Goal: Task Accomplishment & Management: Complete application form

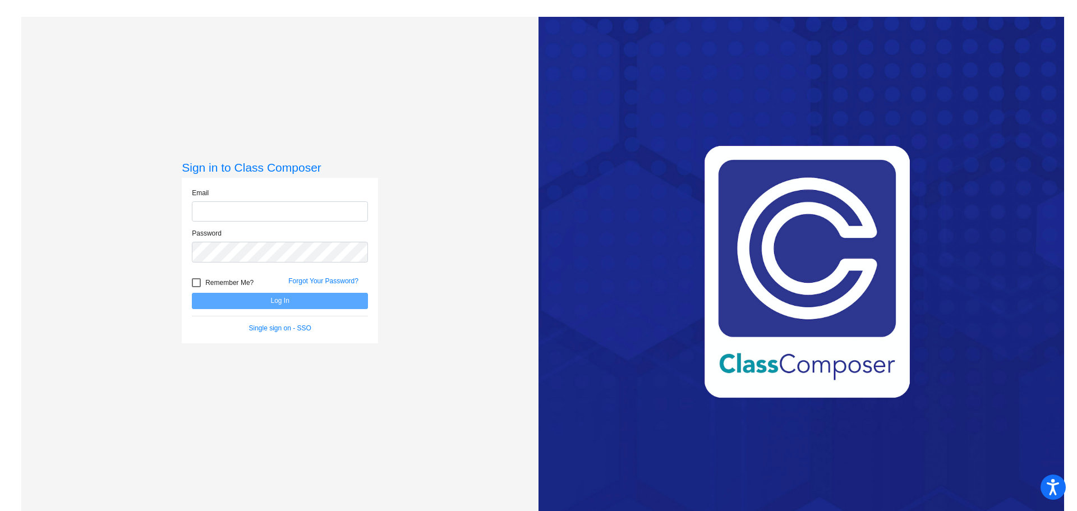
type input "[PERSON_NAME][EMAIL_ADDRESS][PERSON_NAME][DOMAIN_NAME]"
click at [201, 282] on label "Remember Me?" at bounding box center [223, 282] width 62 height 13
click at [196, 287] on input "Remember Me?" at bounding box center [196, 287] width 1 height 1
checkbox input "true"
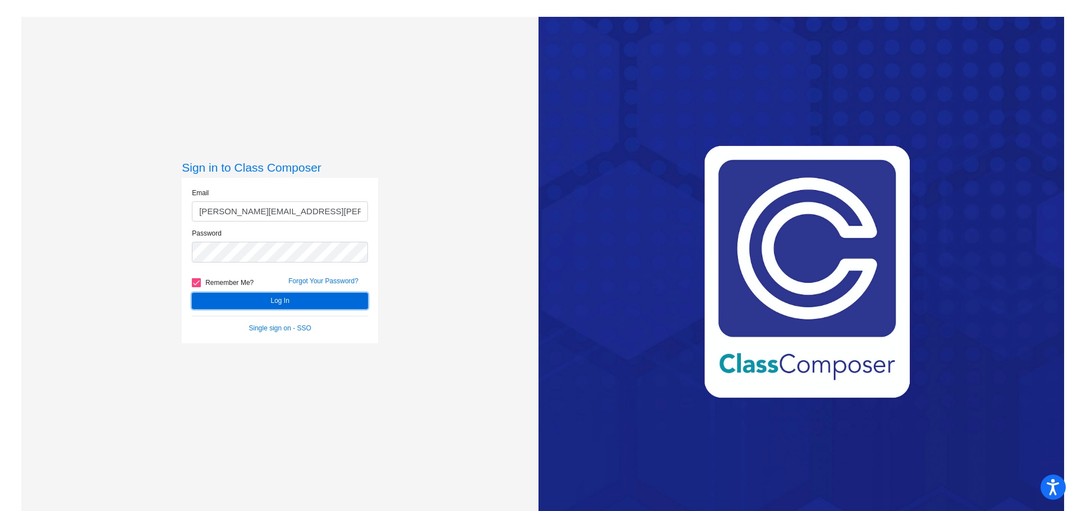
click at [222, 301] on button "Log In" at bounding box center [280, 301] width 176 height 16
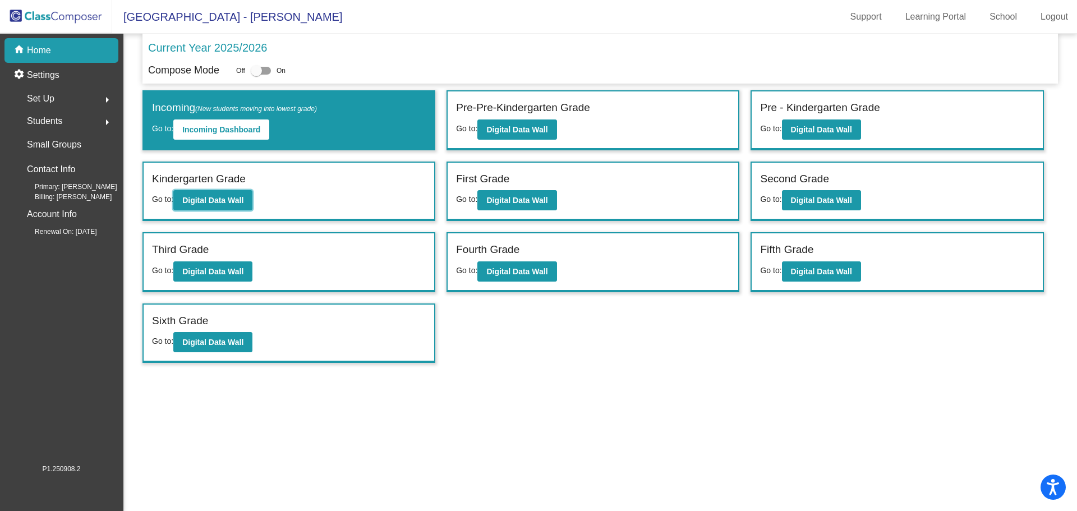
click at [218, 205] on b "Digital Data Wall" at bounding box center [212, 200] width 61 height 9
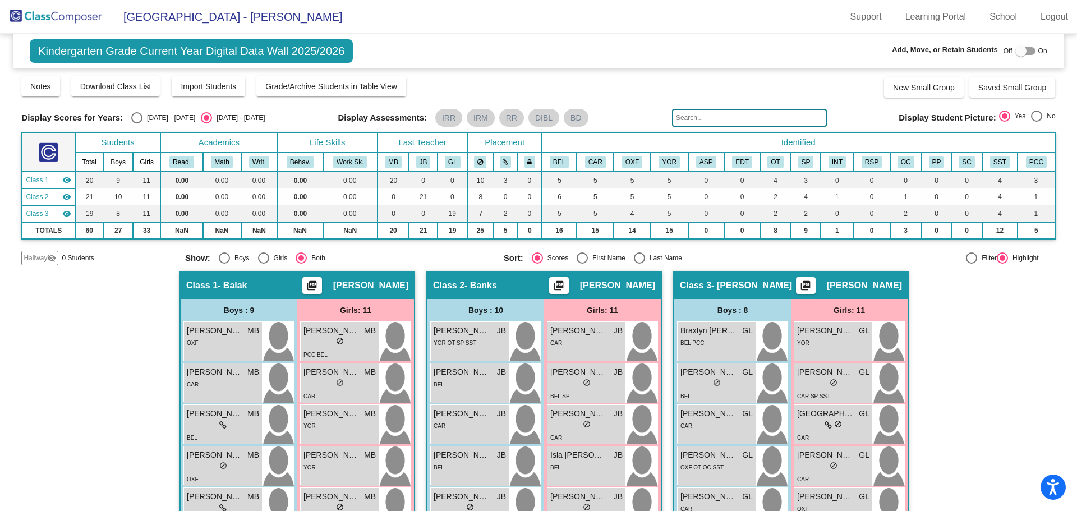
click at [126, 93] on button "Download Class List" at bounding box center [115, 86] width 89 height 20
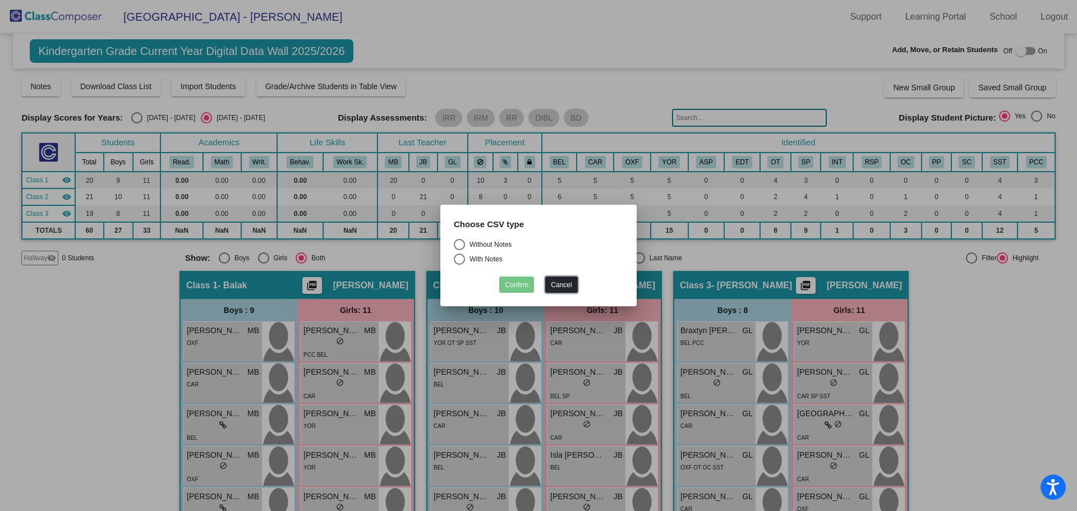
click at [550, 283] on button "Cancel" at bounding box center [561, 284] width 32 height 16
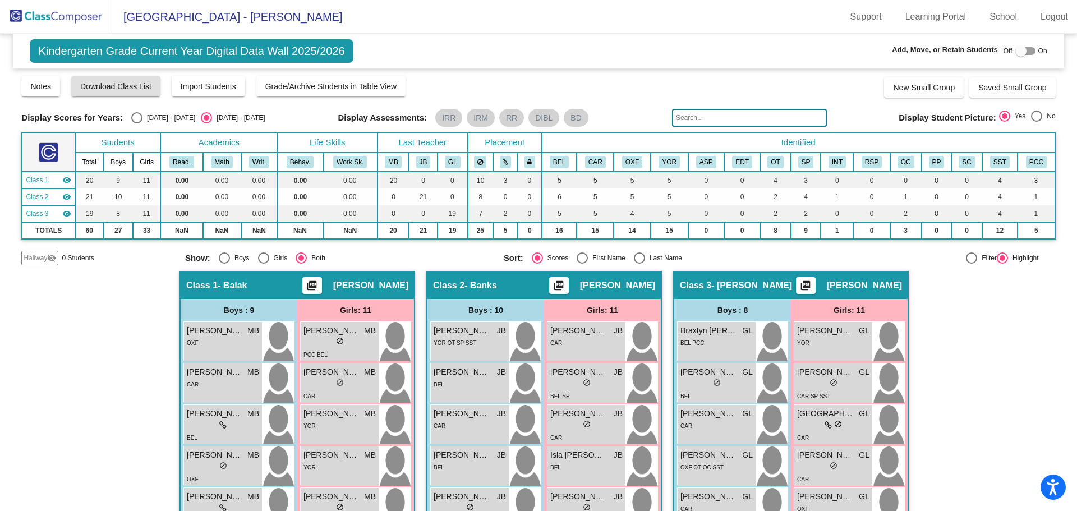
click at [209, 90] on span "Import Students" at bounding box center [209, 86] width 56 height 9
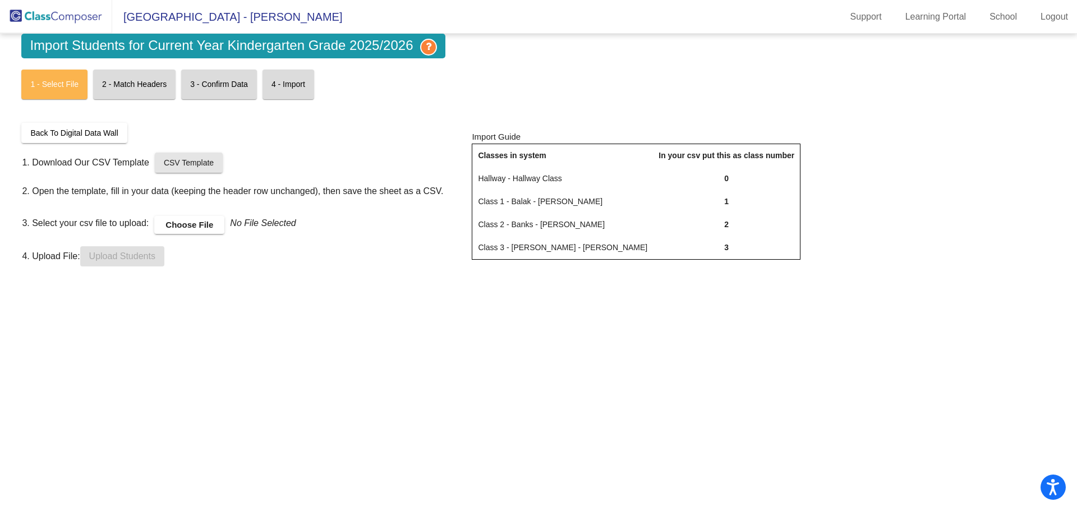
click at [193, 167] on span "CSV Template" at bounding box center [189, 162] width 50 height 9
click at [50, 13] on img at bounding box center [56, 16] width 112 height 33
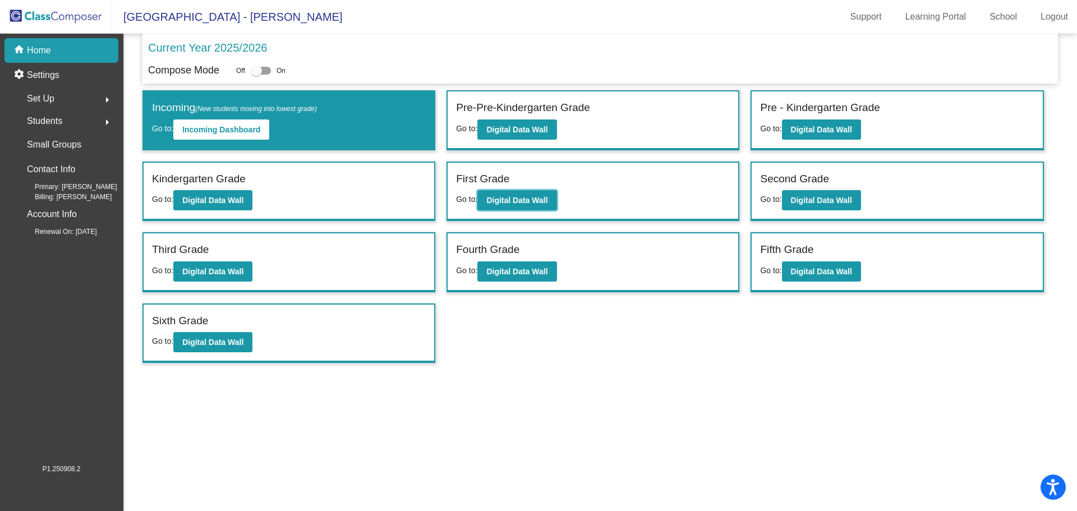
click at [518, 200] on b "Digital Data Wall" at bounding box center [516, 200] width 61 height 9
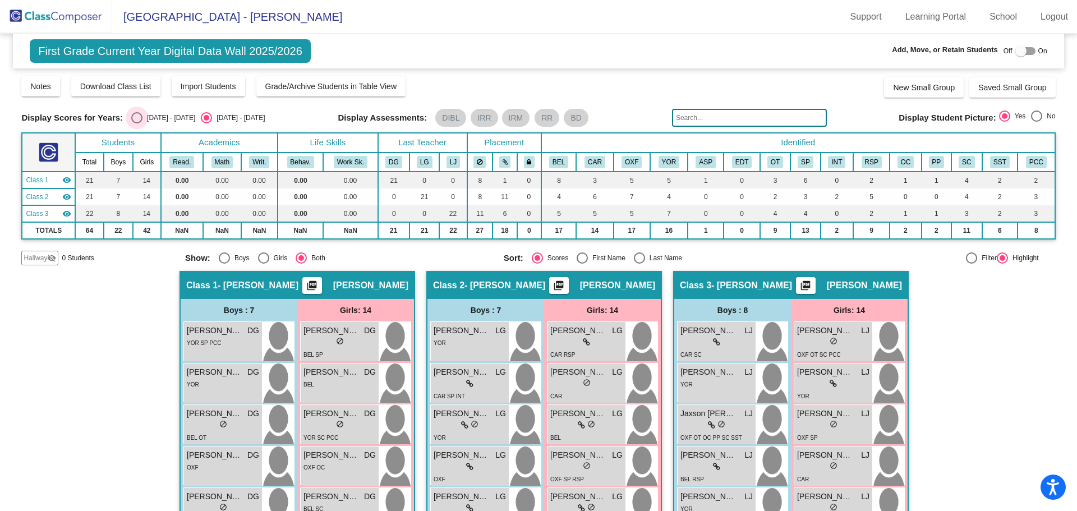
click at [140, 117] on div "Select an option" at bounding box center [136, 117] width 11 height 11
click at [137, 123] on input "[DATE] - [DATE]" at bounding box center [136, 123] width 1 height 1
radio input "true"
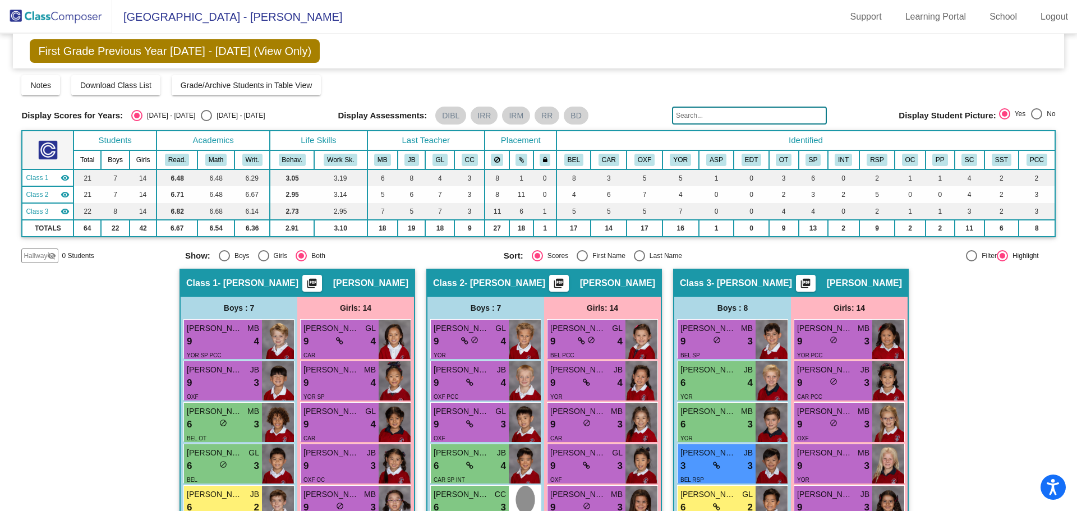
click at [464, 340] on icon at bounding box center [464, 341] width 7 height 8
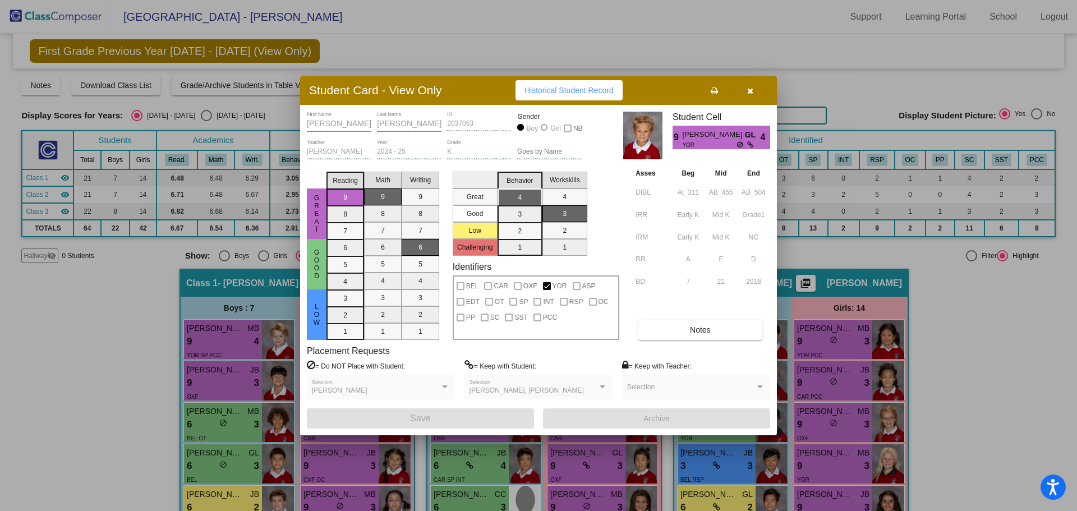
click at [755, 88] on button "button" at bounding box center [750, 90] width 36 height 20
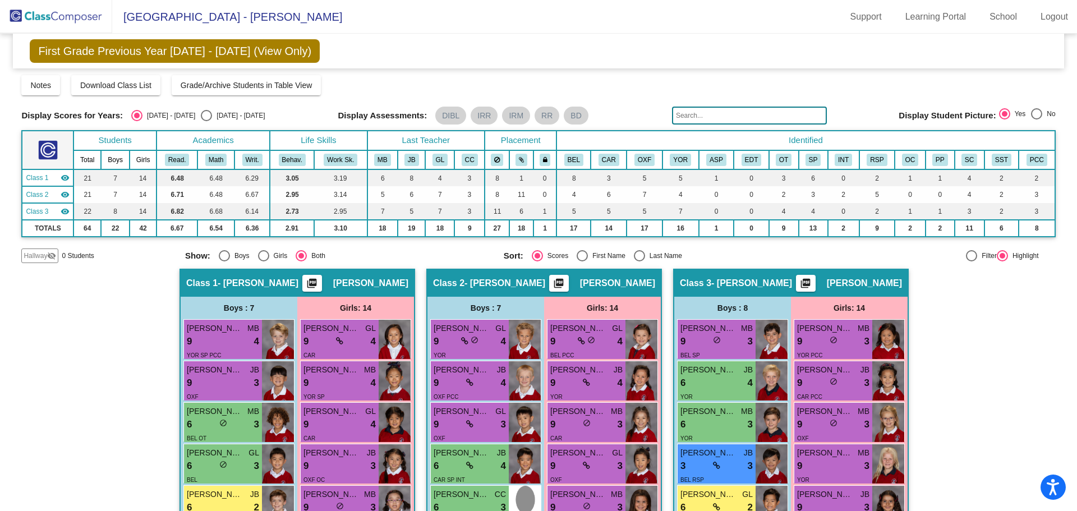
click at [485, 427] on div "9 lock do_not_disturb_alt 3" at bounding box center [469, 424] width 72 height 15
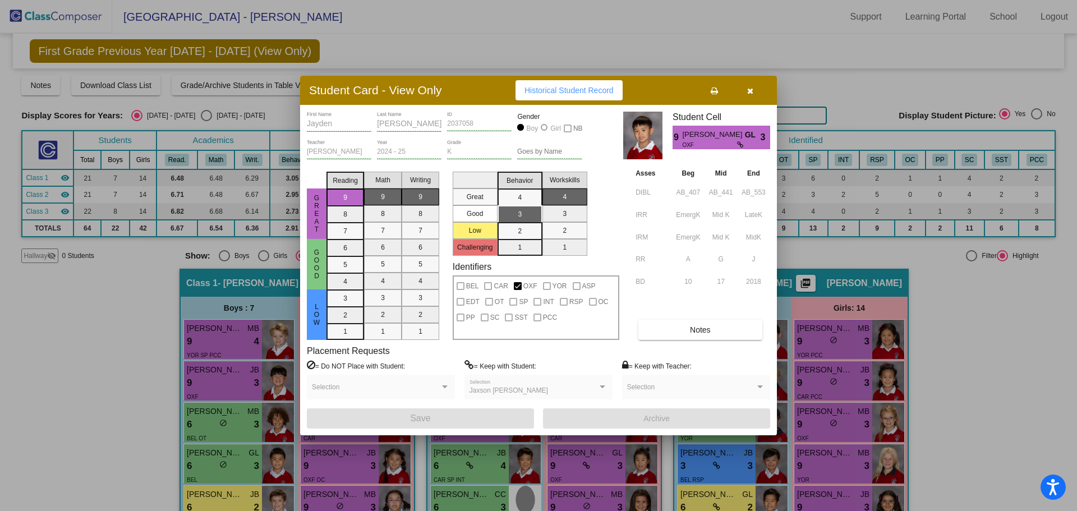
click at [757, 90] on button "button" at bounding box center [750, 90] width 36 height 20
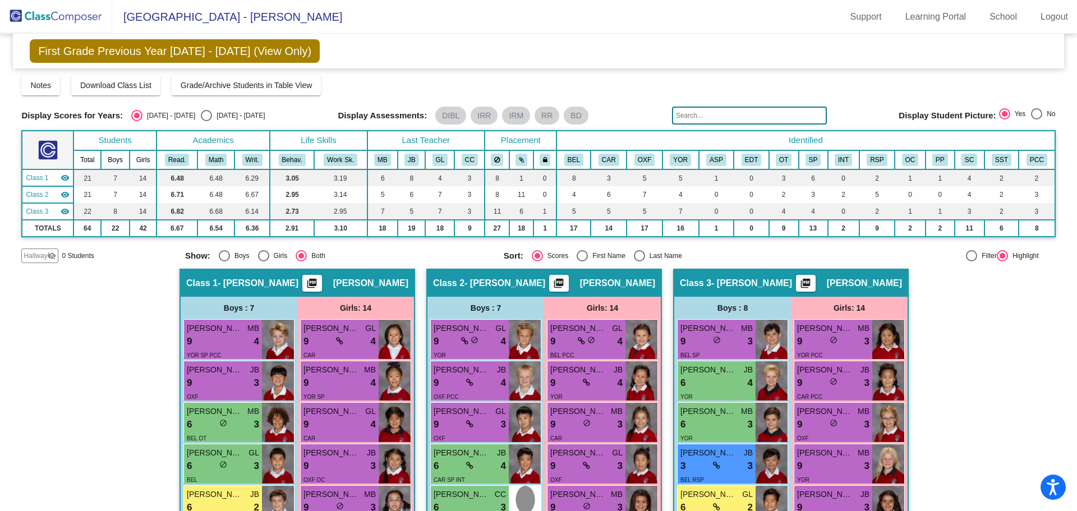
click at [701, 463] on div "3 lock do_not_disturb_alt 3" at bounding box center [716, 466] width 72 height 15
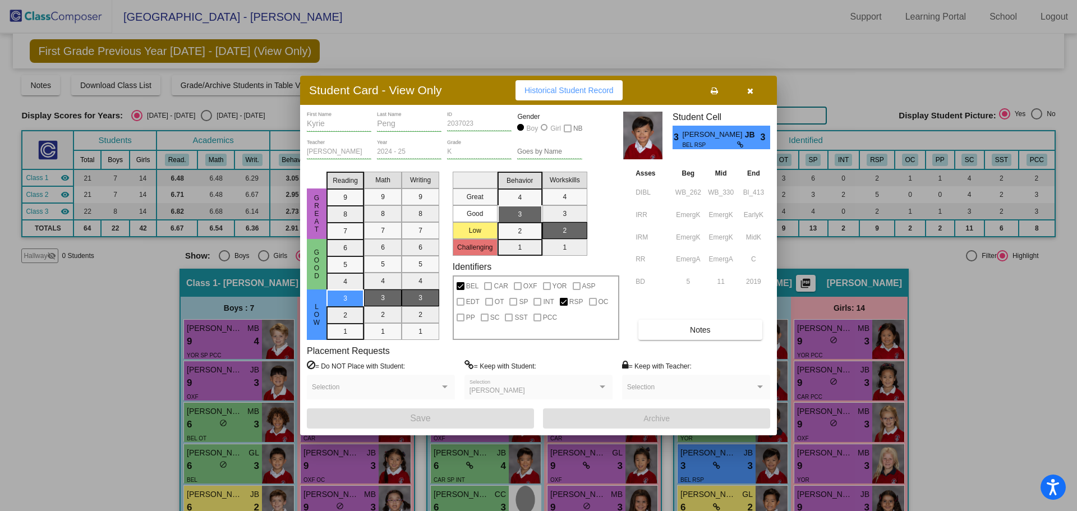
click at [743, 88] on button "button" at bounding box center [750, 90] width 36 height 20
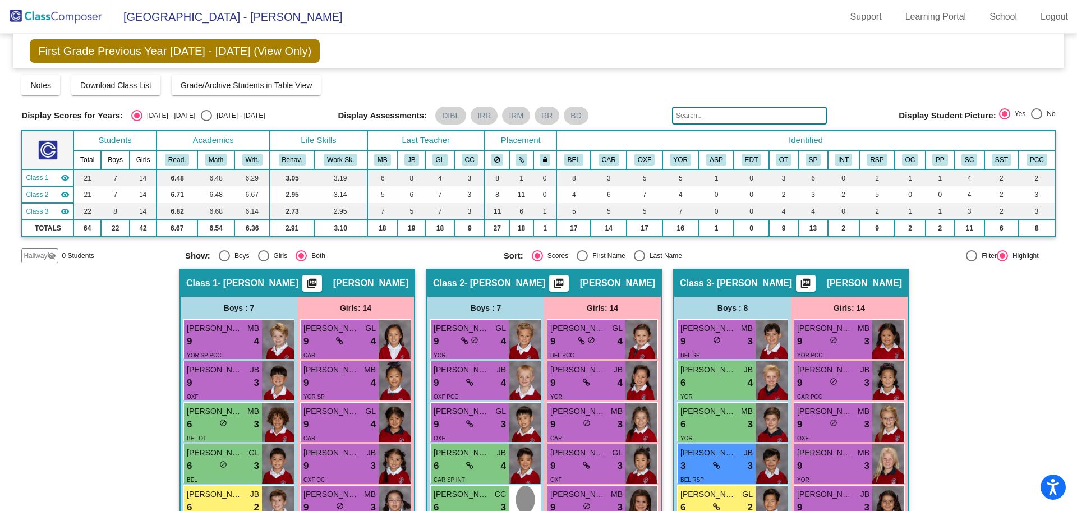
click at [104, 90] on button "Download Class List" at bounding box center [115, 85] width 89 height 20
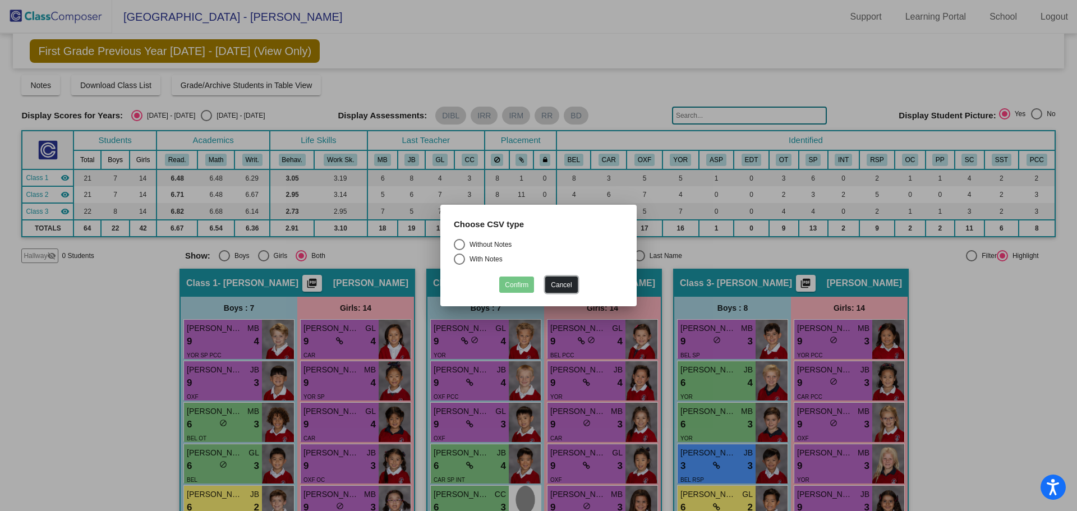
click at [556, 285] on button "Cancel" at bounding box center [561, 284] width 32 height 16
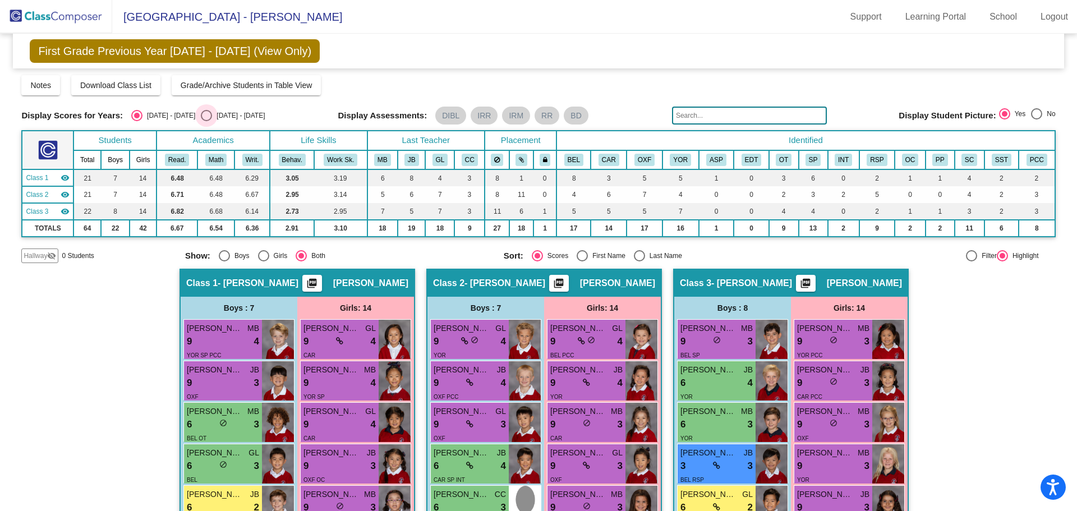
click at [201, 117] on div "Select an option" at bounding box center [206, 115] width 11 height 11
click at [206, 121] on input "[DATE] - [DATE]" at bounding box center [206, 121] width 1 height 1
radio input "true"
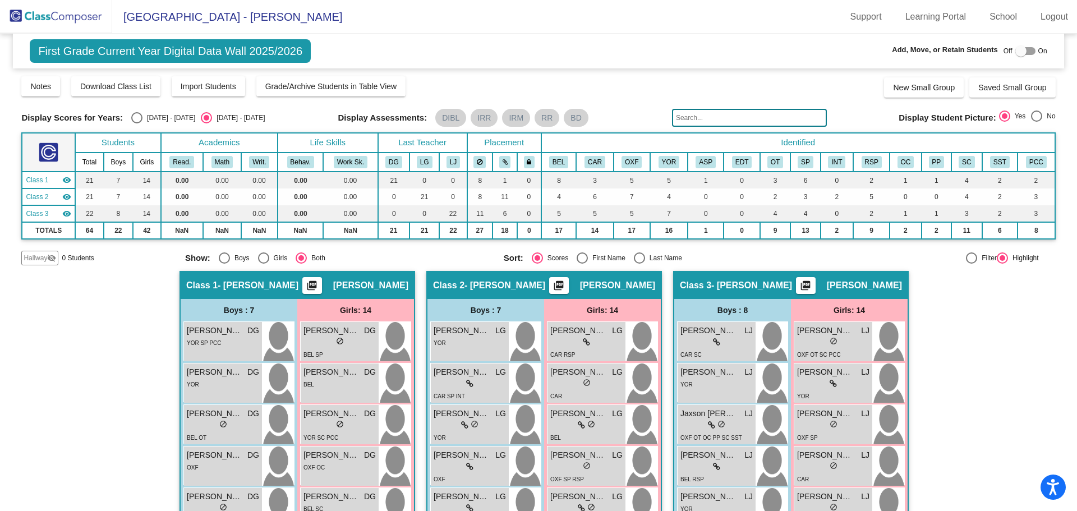
click at [222, 90] on span "Import Students" at bounding box center [209, 86] width 56 height 9
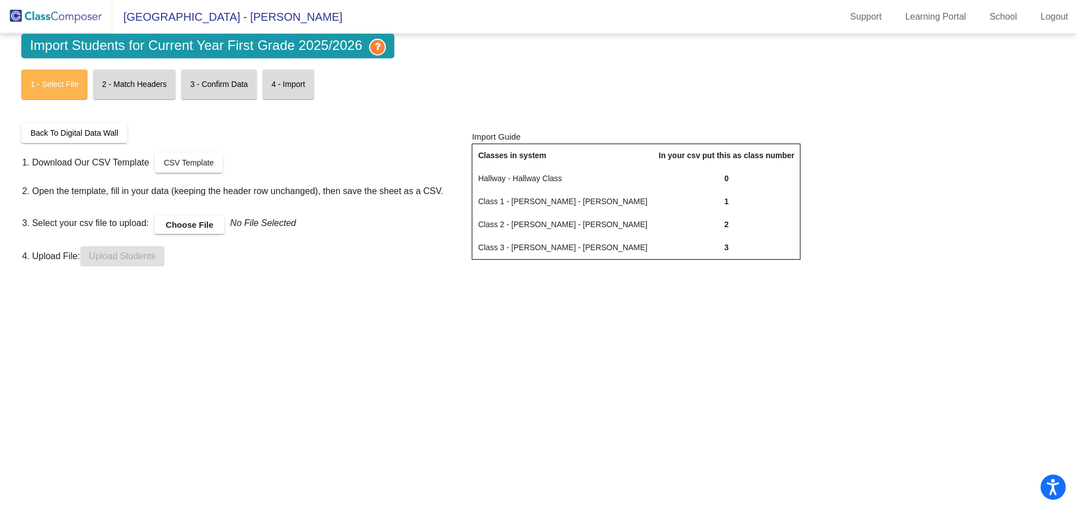
click at [80, 10] on img at bounding box center [56, 16] width 112 height 33
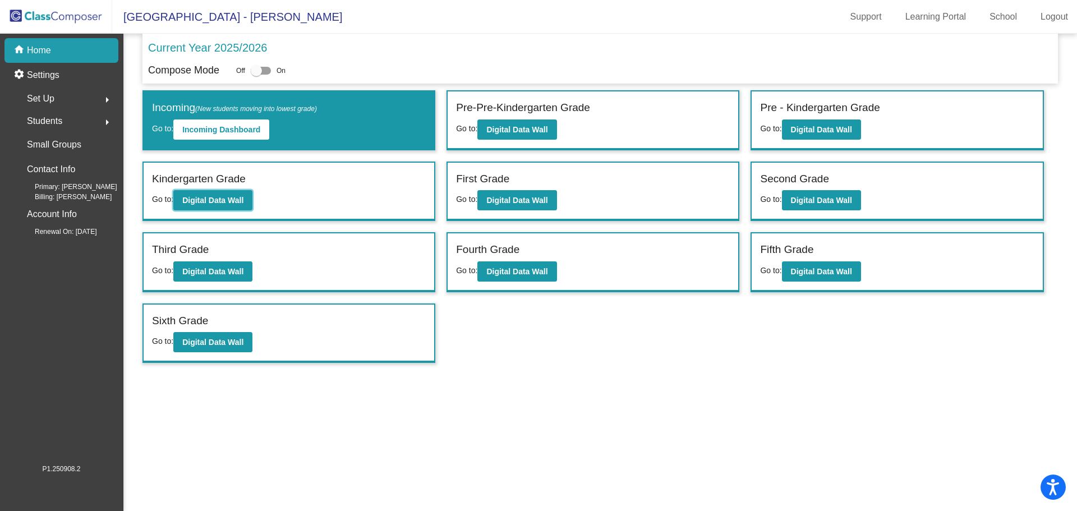
click at [213, 206] on button "Digital Data Wall" at bounding box center [212, 200] width 79 height 20
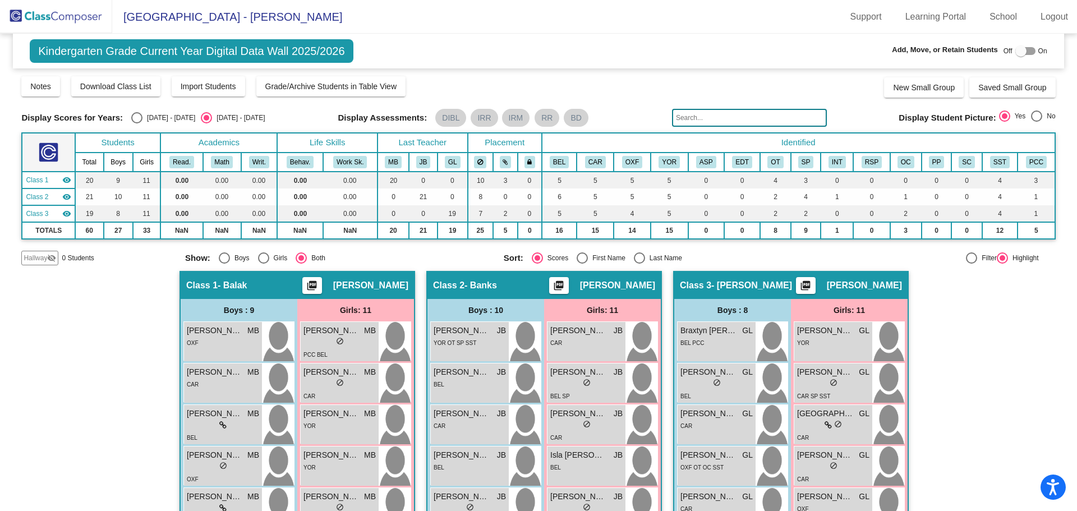
click at [225, 93] on button "Import Students" at bounding box center [208, 86] width 73 height 20
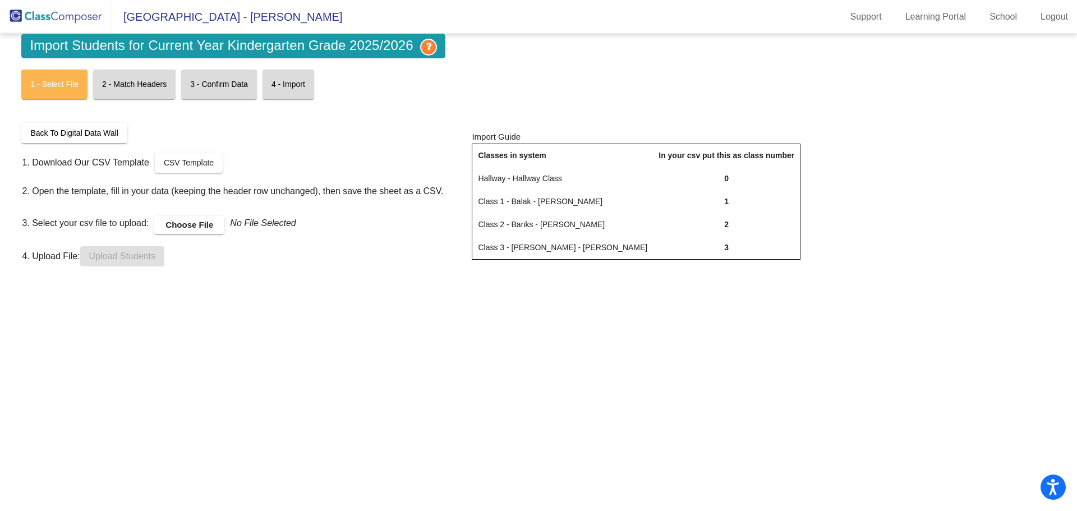
click at [171, 232] on label "Choose File" at bounding box center [189, 225] width 70 height 18
click at [0, 0] on input "Choose File" at bounding box center [0, 0] width 0 height 0
click at [141, 254] on span "Upload Students" at bounding box center [122, 256] width 66 height 10
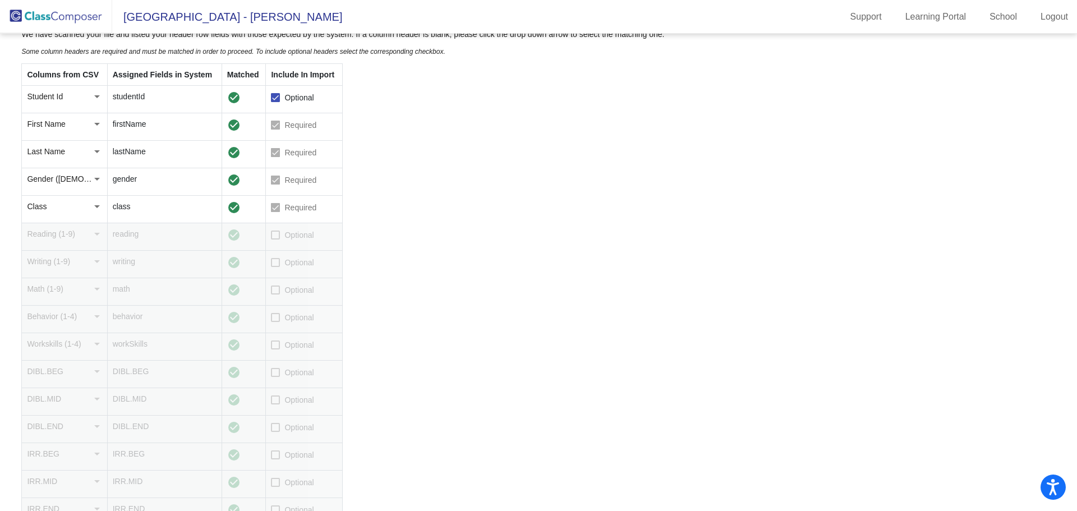
scroll to position [168, 0]
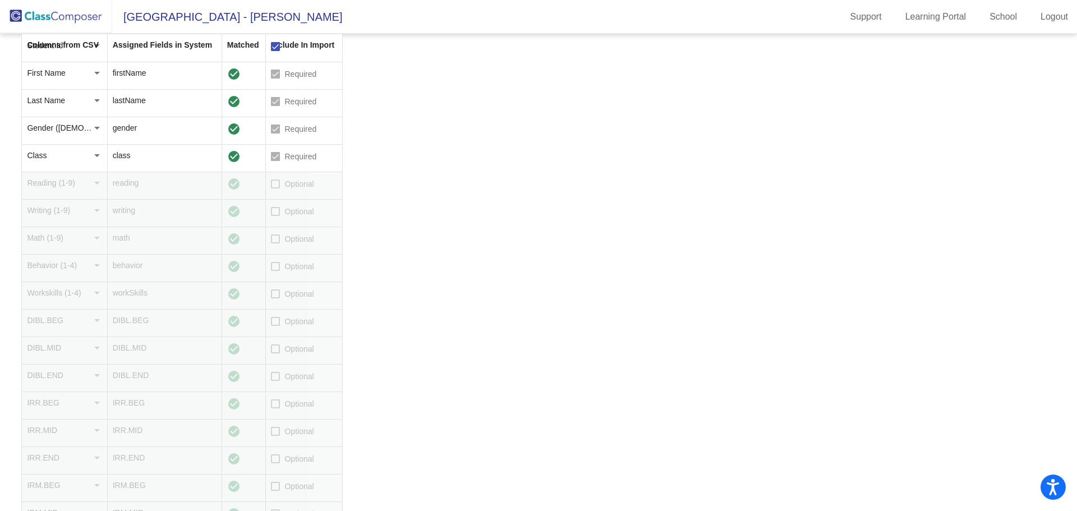
click at [273, 321] on div at bounding box center [275, 321] width 9 height 9
click at [275, 326] on input "Optional" at bounding box center [275, 326] width 1 height 1
checkbox input "true"
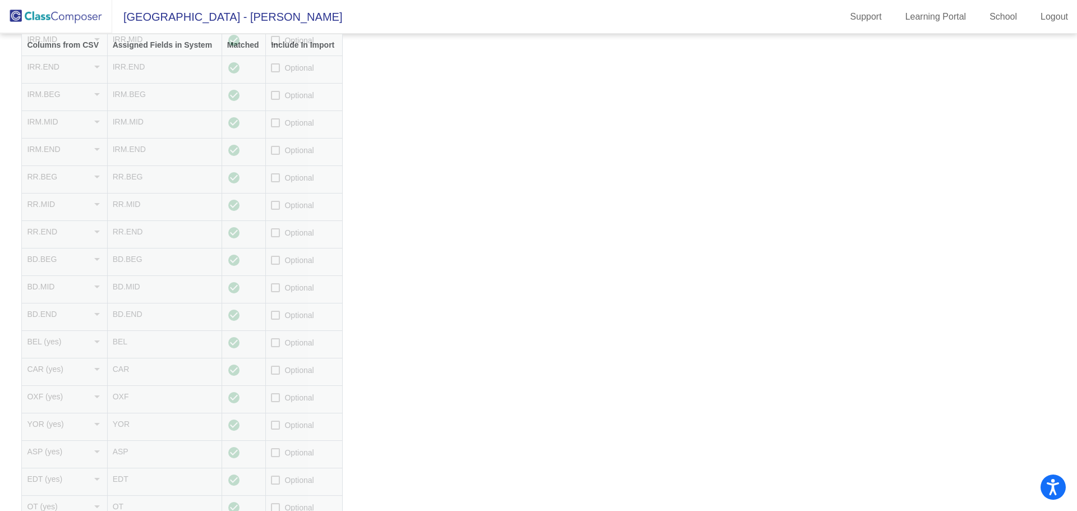
scroll to position [561, 0]
click at [276, 253] on label "Optional" at bounding box center [292, 258] width 43 height 13
click at [275, 263] on input "Optional" at bounding box center [275, 263] width 1 height 1
checkbox input "true"
click at [275, 286] on div at bounding box center [275, 286] width 9 height 9
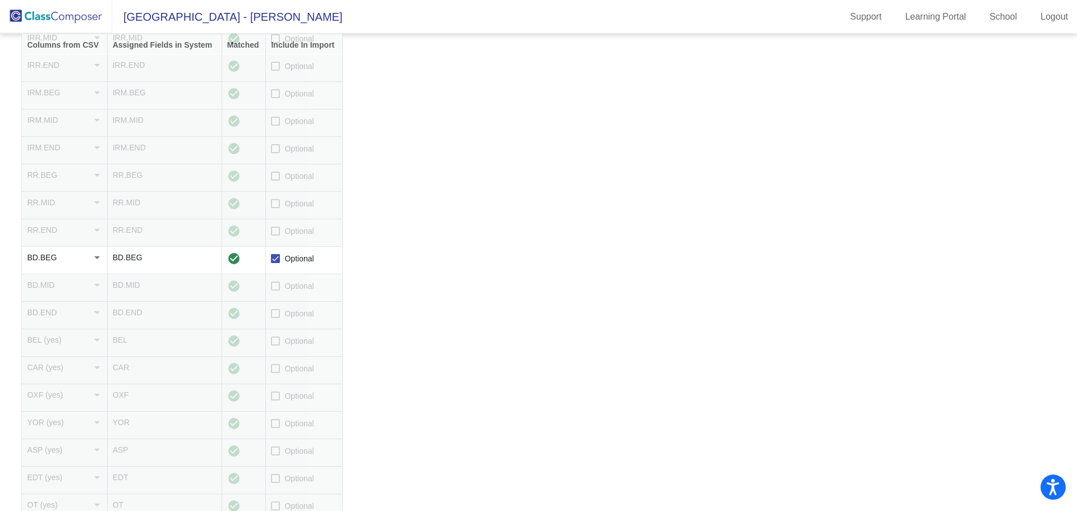
click at [275, 290] on input "Optional" at bounding box center [275, 290] width 1 height 1
checkbox input "true"
click at [275, 313] on div at bounding box center [275, 313] width 9 height 9
click at [275, 318] on input "Optional" at bounding box center [275, 318] width 1 height 1
checkbox input "true"
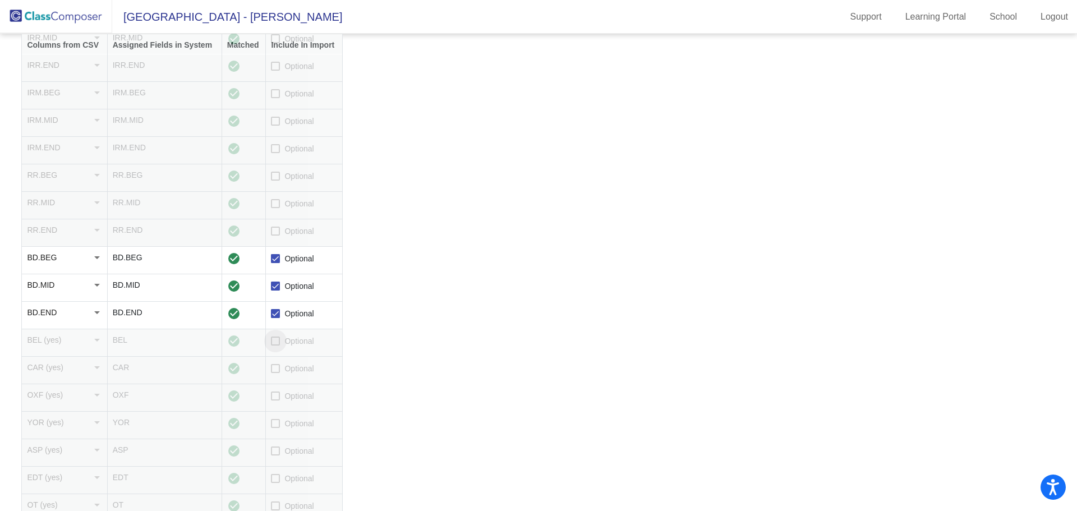
click at [276, 337] on div at bounding box center [275, 340] width 9 height 9
click at [275, 345] on input "Optional" at bounding box center [275, 345] width 1 height 1
checkbox input "true"
click at [275, 364] on div at bounding box center [275, 368] width 9 height 9
click at [275, 373] on input "Optional" at bounding box center [275, 373] width 1 height 1
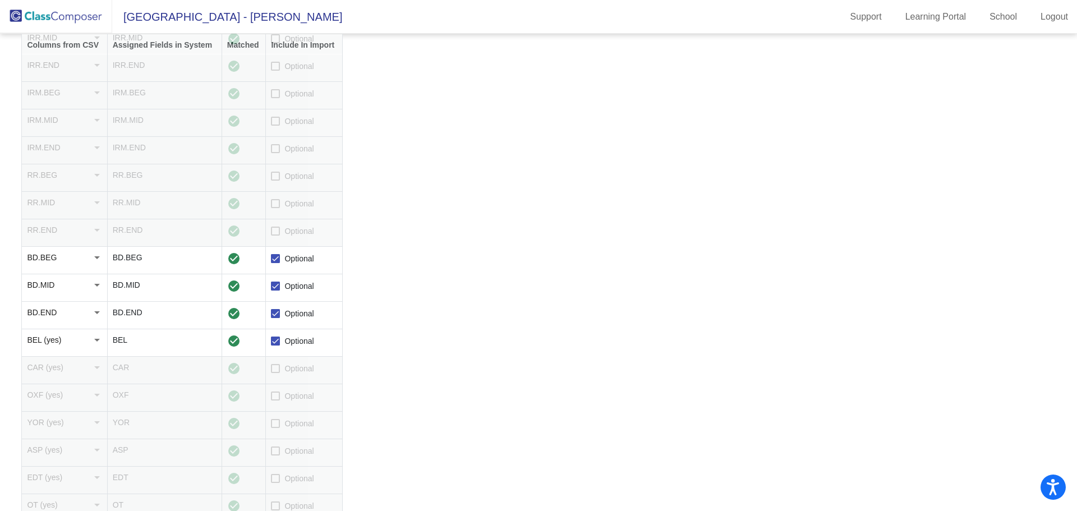
checkbox input "true"
click at [274, 398] on div at bounding box center [275, 395] width 9 height 9
click at [275, 400] on input "Optional" at bounding box center [275, 400] width 1 height 1
checkbox input "true"
click at [275, 426] on div at bounding box center [275, 423] width 9 height 9
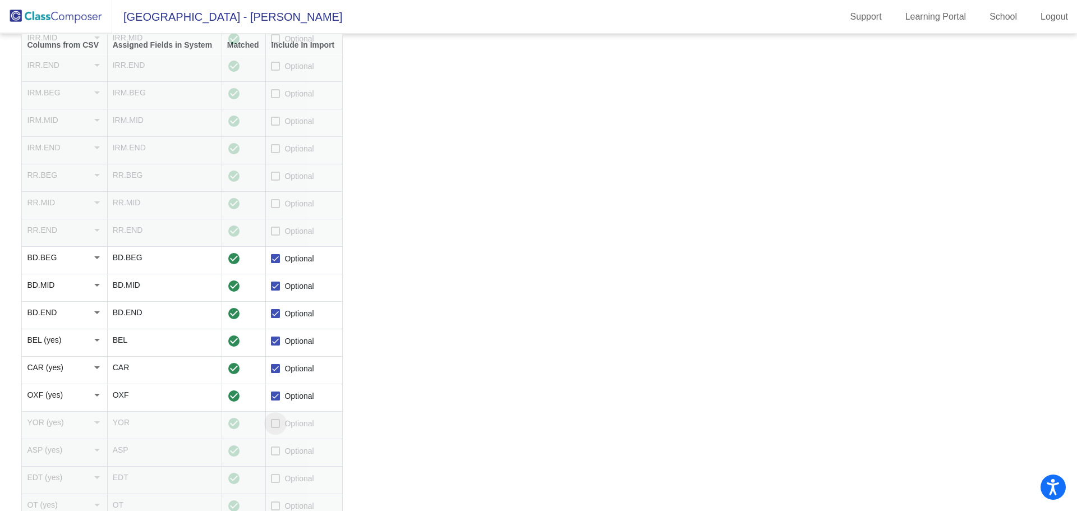
click at [275, 428] on input "Optional" at bounding box center [275, 428] width 1 height 1
checkbox input "true"
click at [276, 454] on div at bounding box center [275, 450] width 9 height 9
click at [275, 455] on input "Optional" at bounding box center [275, 455] width 1 height 1
checkbox input "true"
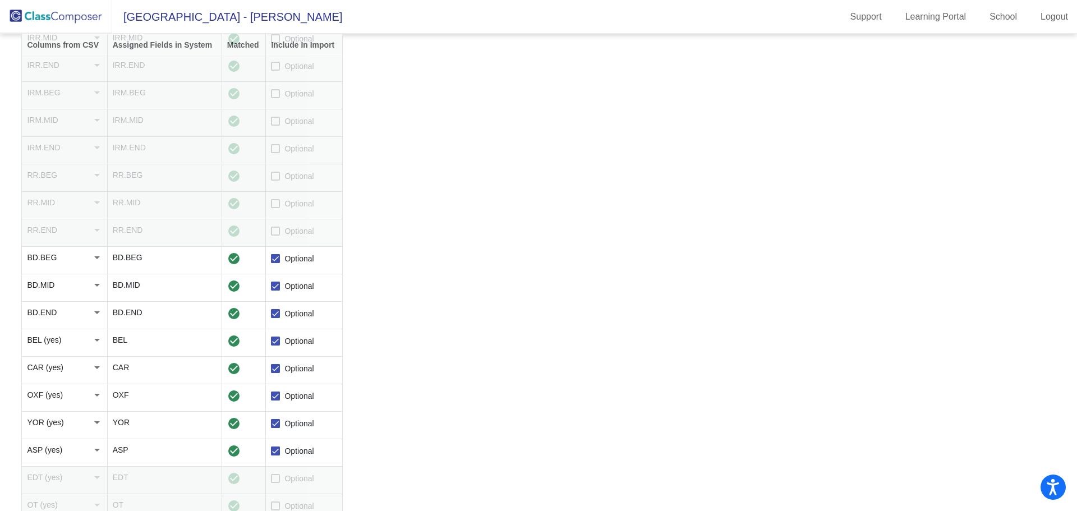
click at [274, 480] on div at bounding box center [275, 478] width 9 height 9
click at [275, 483] on input "Optional" at bounding box center [275, 483] width 1 height 1
checkbox input "true"
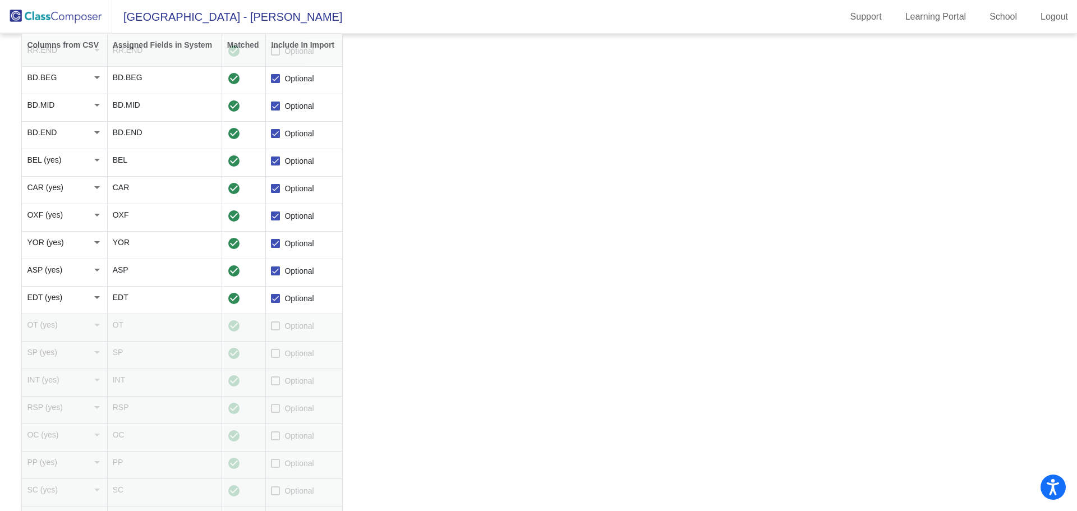
scroll to position [785, 0]
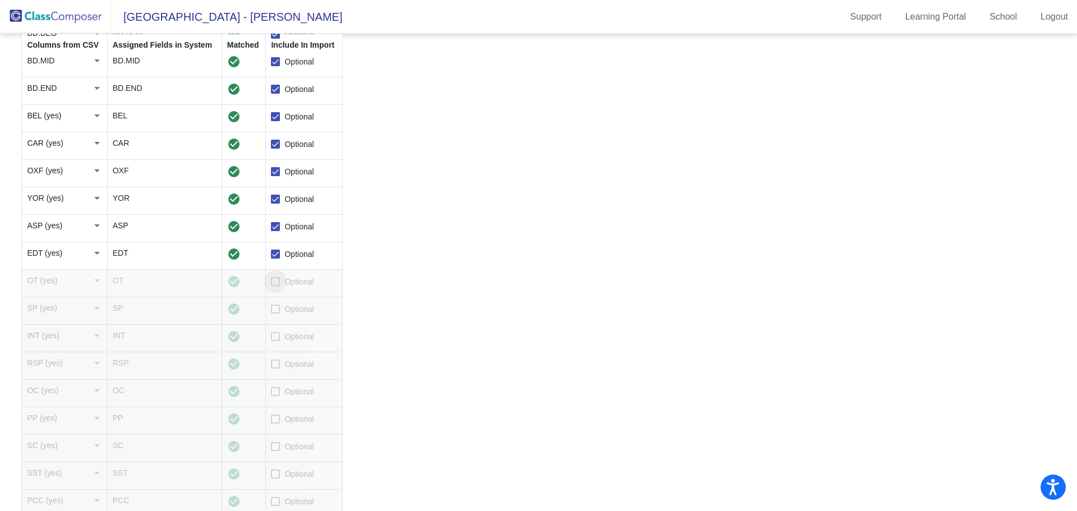
click at [275, 287] on label "Optional" at bounding box center [292, 281] width 43 height 13
click at [275, 287] on input "Optional" at bounding box center [275, 286] width 1 height 1
checkbox input "true"
click at [275, 307] on div at bounding box center [275, 309] width 9 height 9
click at [275, 313] on input "Optional" at bounding box center [275, 313] width 1 height 1
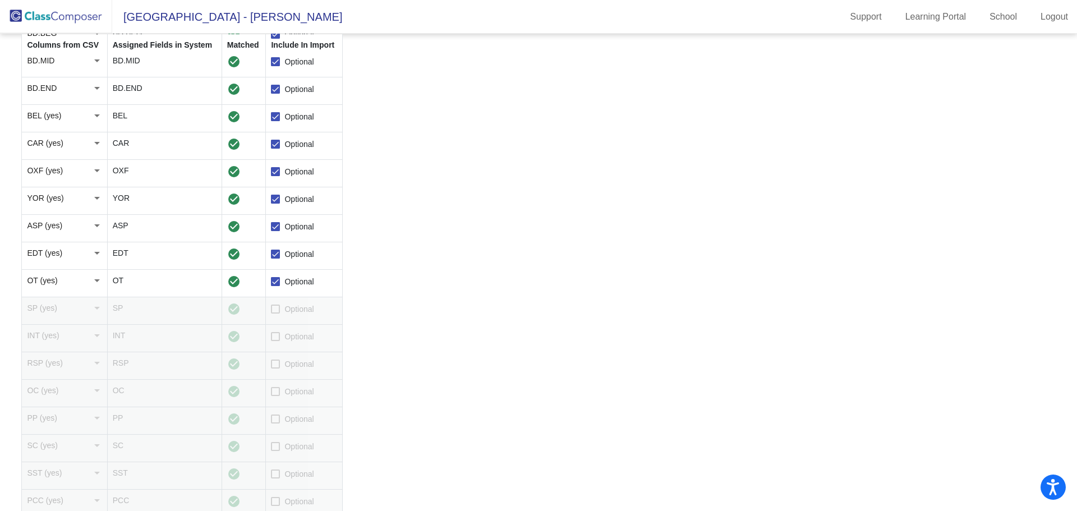
checkbox input "true"
click at [279, 340] on div at bounding box center [275, 336] width 9 height 9
click at [275, 341] on input "Optional" at bounding box center [275, 341] width 1 height 1
checkbox input "true"
click at [279, 365] on div at bounding box center [275, 363] width 9 height 9
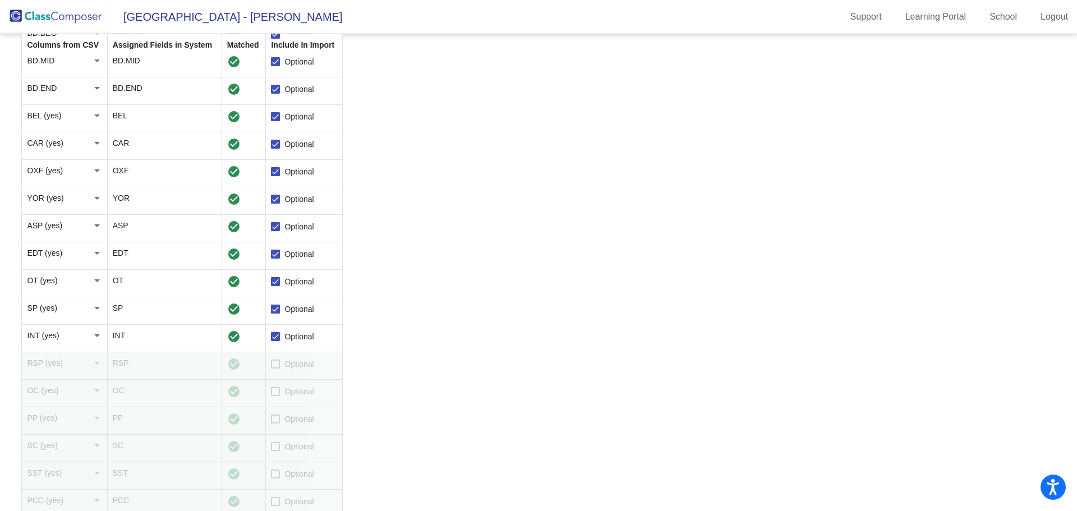
click at [275, 368] on input "Optional" at bounding box center [275, 368] width 1 height 1
checkbox input "true"
click at [270, 391] on td "Optional" at bounding box center [304, 393] width 77 height 27
click at [276, 419] on div at bounding box center [275, 418] width 9 height 9
click at [275, 423] on input "Optional" at bounding box center [275, 423] width 1 height 1
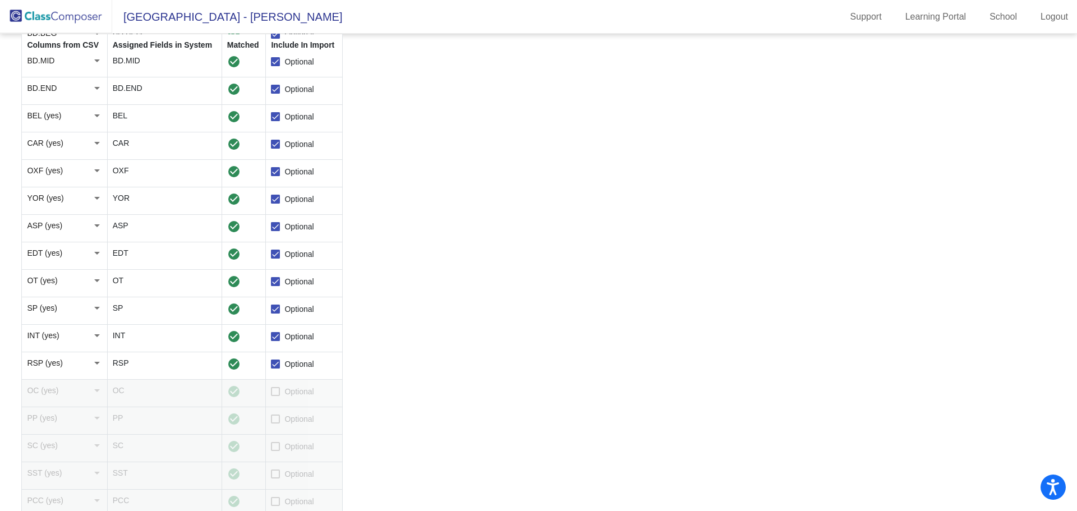
checkbox input "true"
click at [280, 391] on div at bounding box center [275, 391] width 9 height 9
click at [275, 396] on input "Optional" at bounding box center [275, 396] width 1 height 1
checkbox input "true"
click at [276, 446] on div at bounding box center [275, 446] width 9 height 9
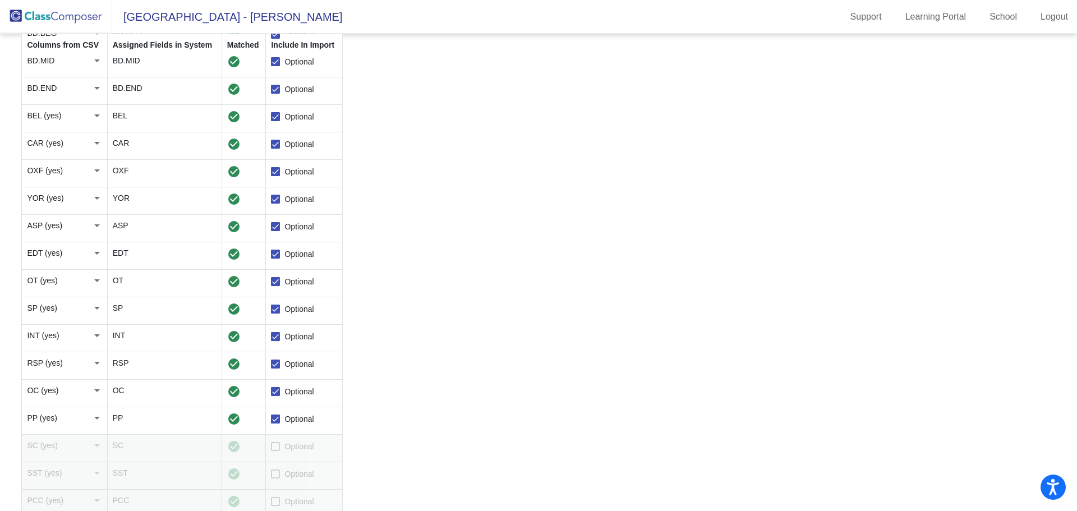
click at [275, 451] on input "Optional" at bounding box center [275, 451] width 1 height 1
checkbox input "true"
click at [276, 473] on div at bounding box center [275, 473] width 9 height 9
click at [275, 478] on input "Optional" at bounding box center [275, 478] width 1 height 1
checkbox input "true"
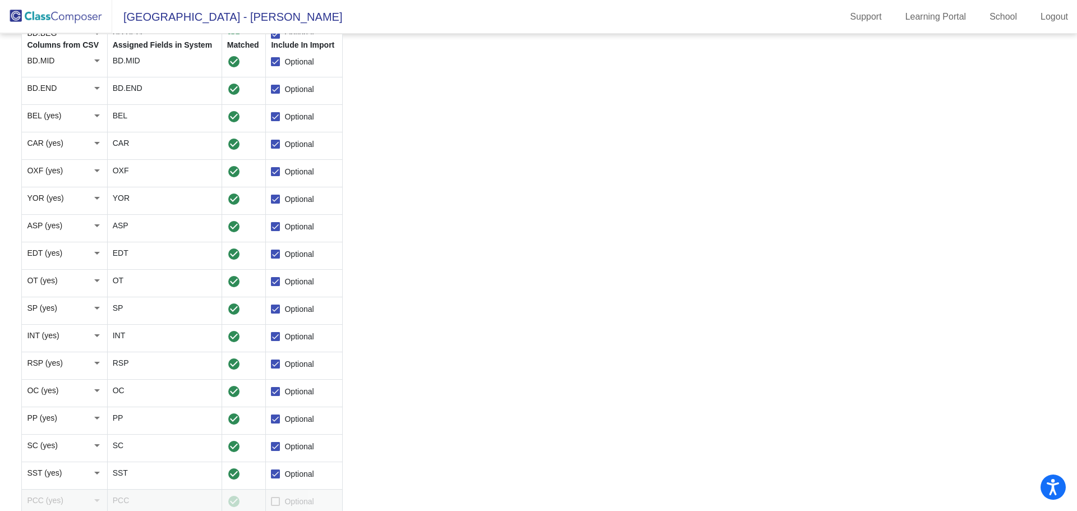
scroll to position [798, 0]
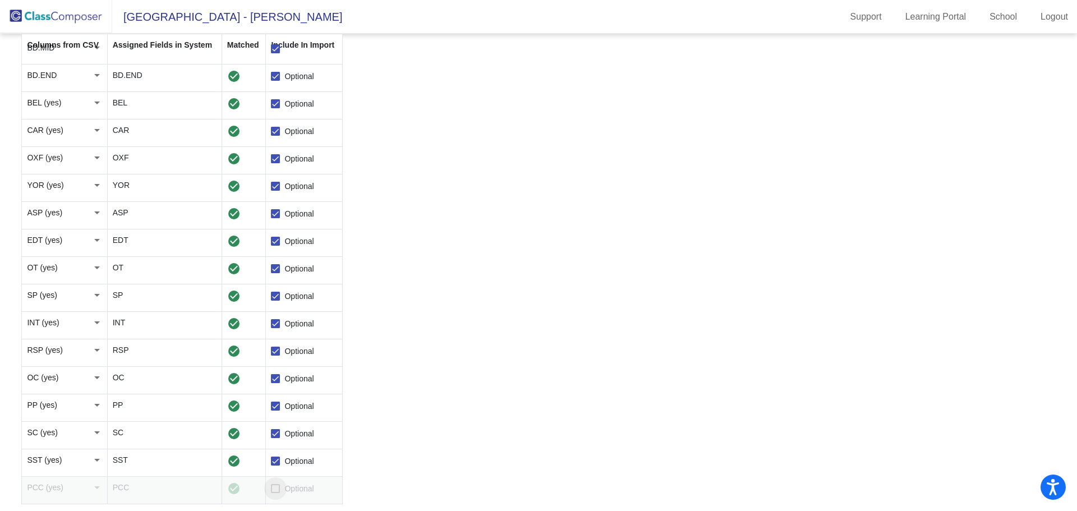
click at [277, 488] on div at bounding box center [275, 488] width 9 height 9
click at [275, 493] on input "Optional" at bounding box center [275, 493] width 1 height 1
checkbox input "true"
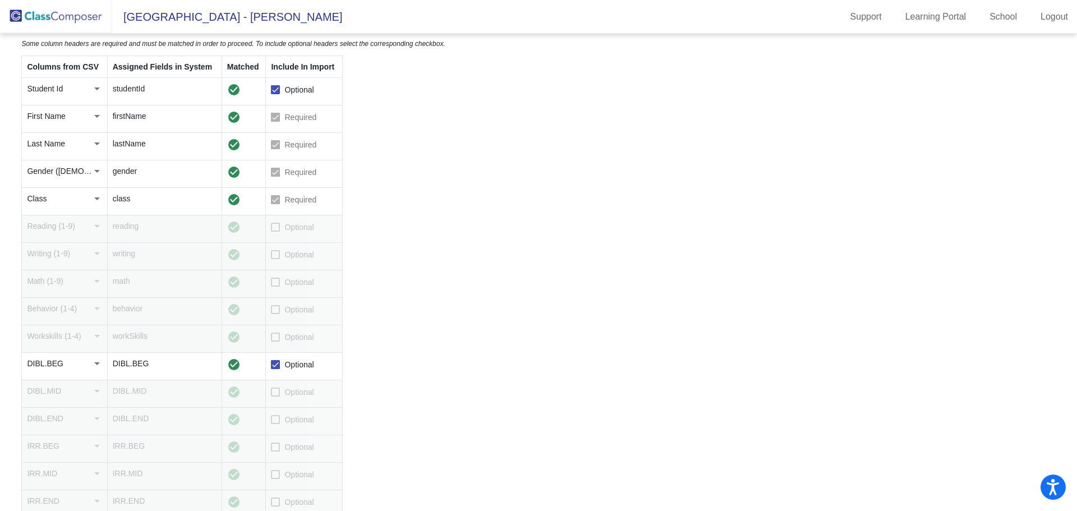
scroll to position [0, 0]
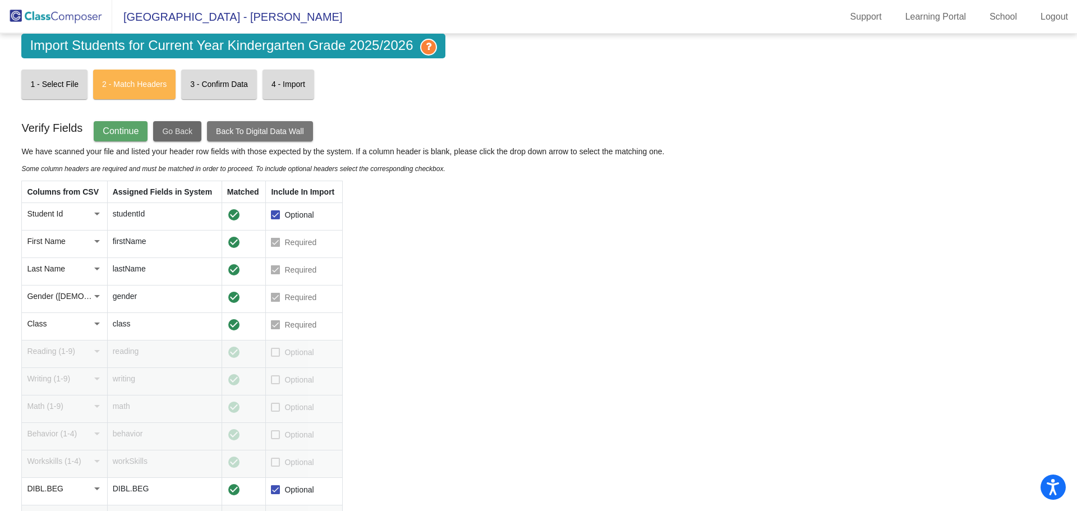
click at [183, 138] on button "Go Back" at bounding box center [177, 131] width 48 height 20
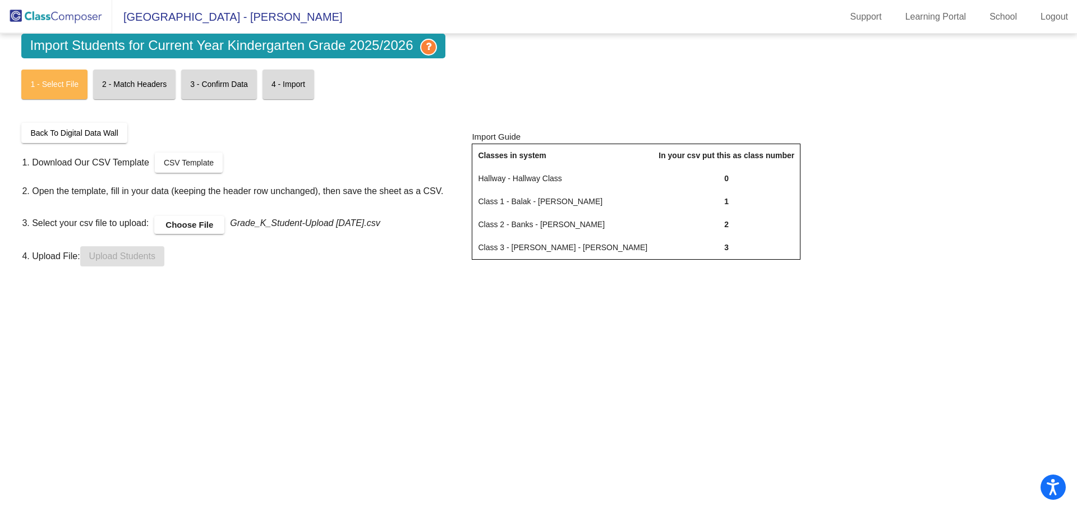
click at [191, 228] on label "Choose File" at bounding box center [189, 225] width 70 height 18
click at [0, 0] on input "Choose File" at bounding box center [0, 0] width 0 height 0
click at [145, 260] on span "Upload Students" at bounding box center [122, 256] width 66 height 10
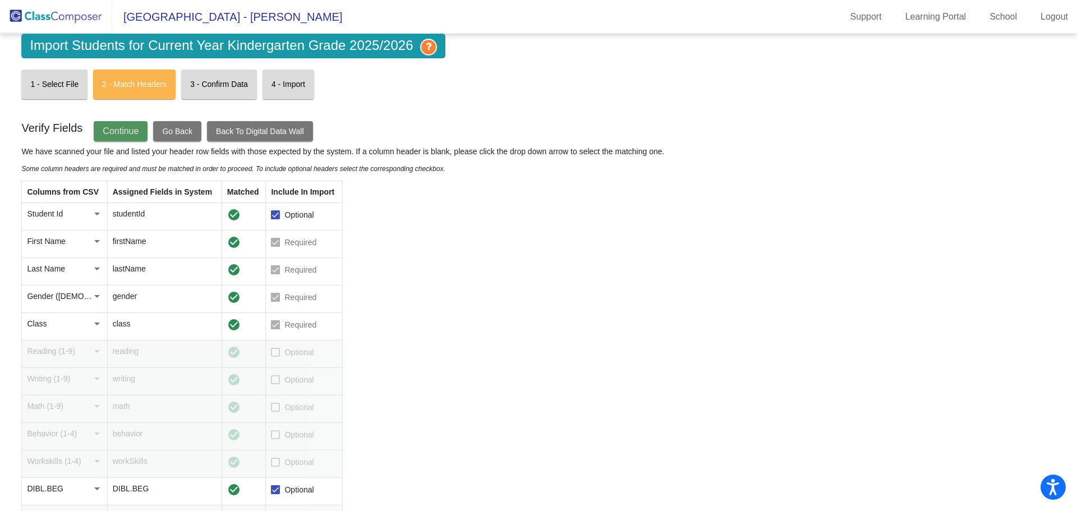
click at [117, 130] on span "Continue" at bounding box center [121, 131] width 36 height 10
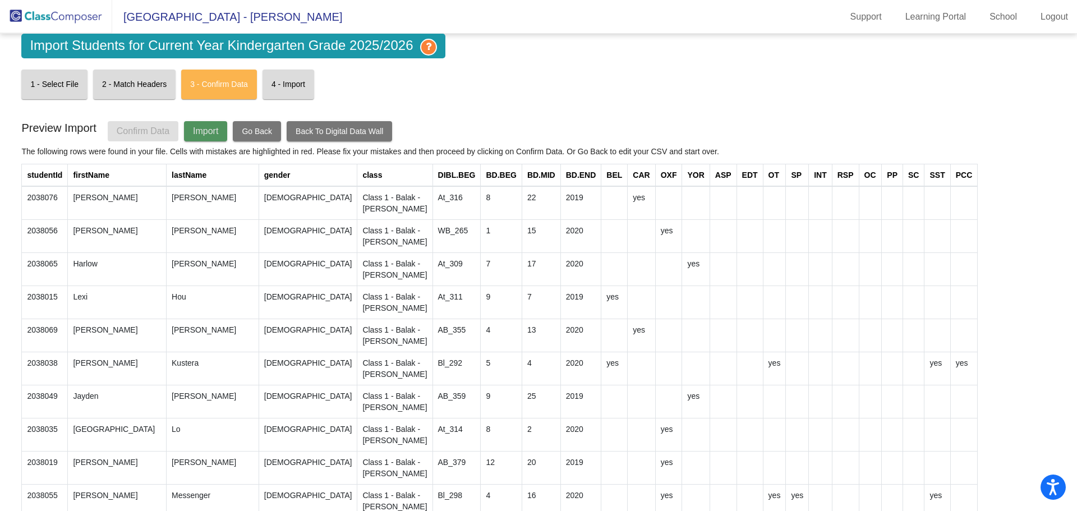
click at [206, 131] on span "Import" at bounding box center [205, 131] width 25 height 10
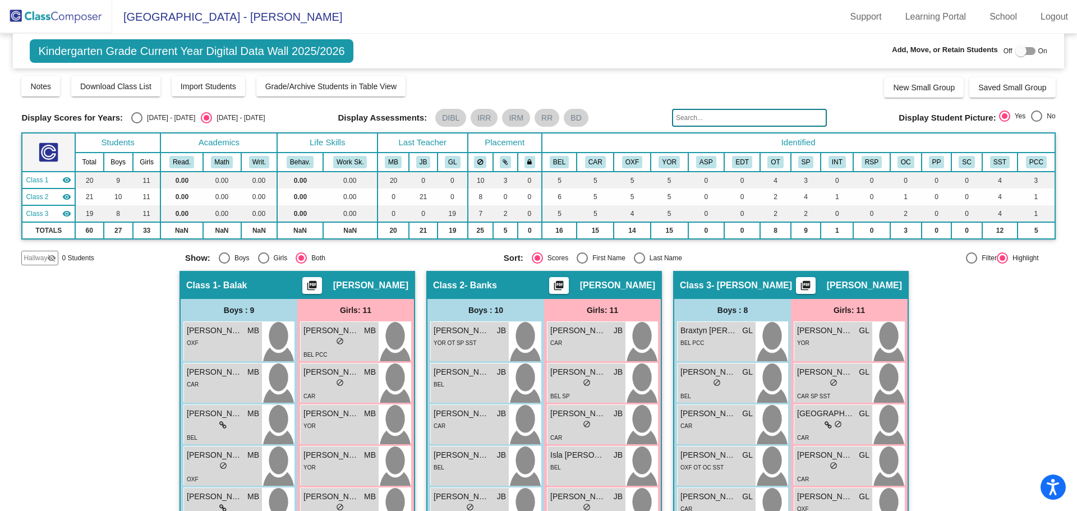
click at [717, 347] on div "BEL PCC" at bounding box center [716, 342] width 72 height 12
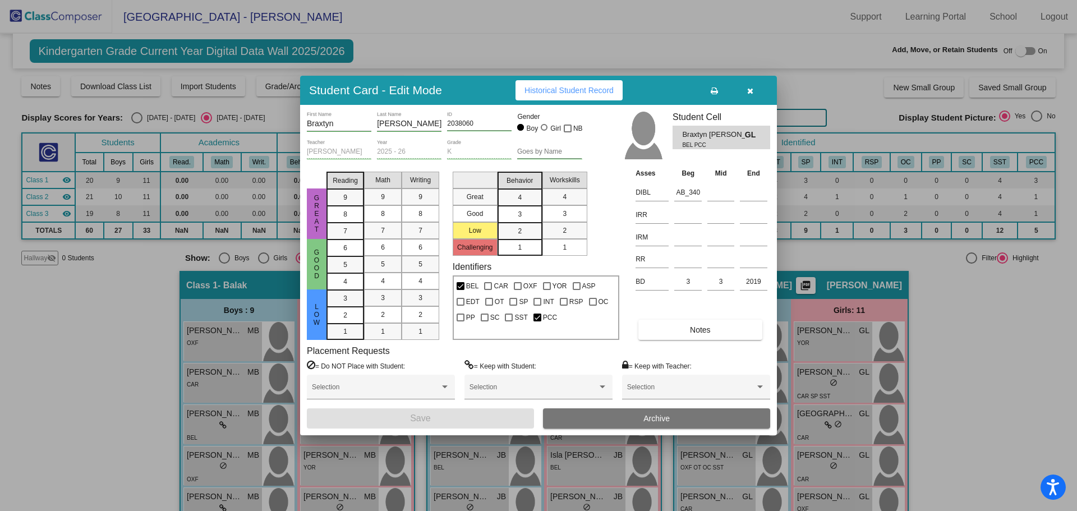
click at [750, 93] on icon "button" at bounding box center [750, 91] width 6 height 8
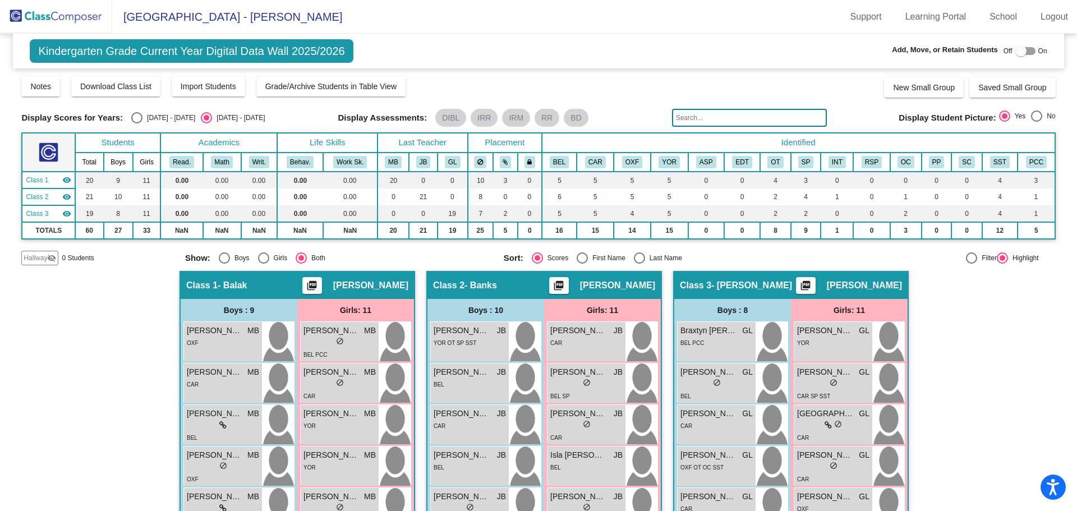
click at [61, 17] on img at bounding box center [56, 16] width 112 height 33
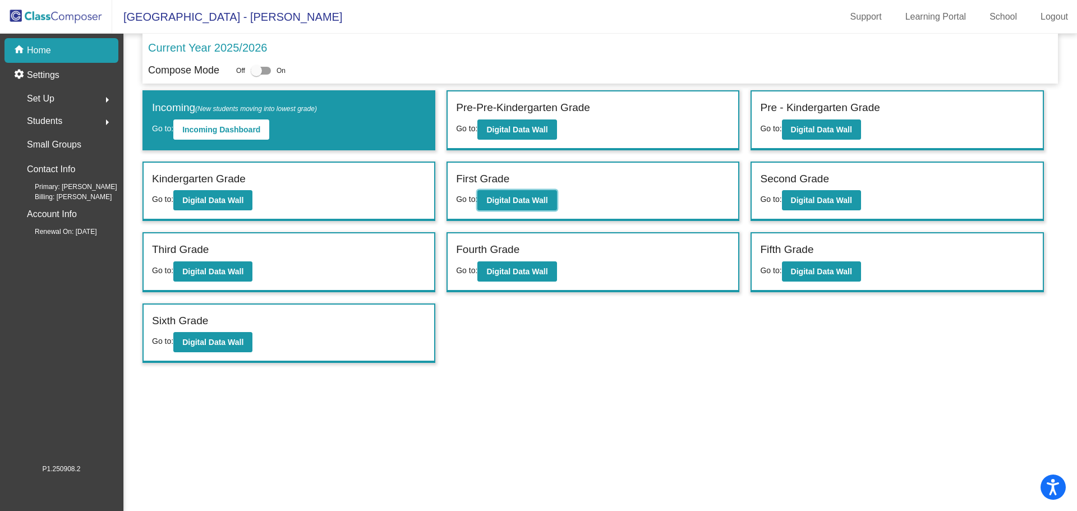
click at [519, 206] on button "Digital Data Wall" at bounding box center [516, 200] width 79 height 20
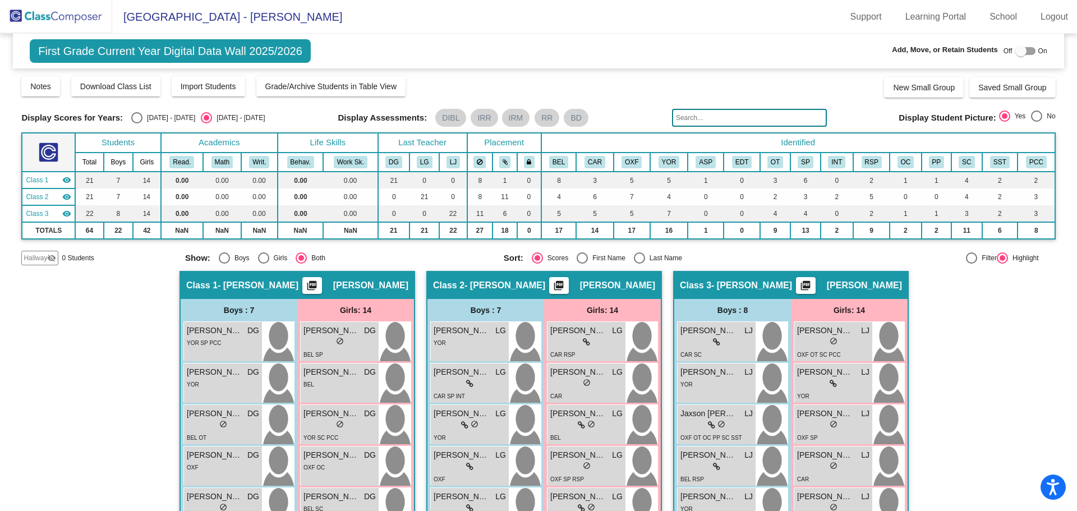
click at [197, 85] on span "Import Students" at bounding box center [209, 86] width 56 height 9
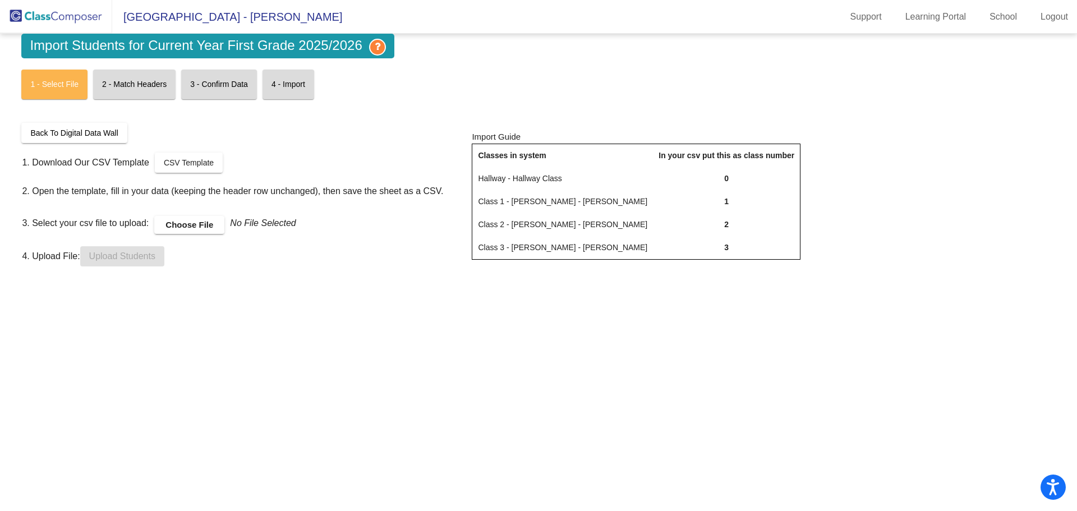
click at [182, 166] on span "CSV Template" at bounding box center [189, 162] width 50 height 9
click at [91, 19] on img at bounding box center [56, 16] width 112 height 33
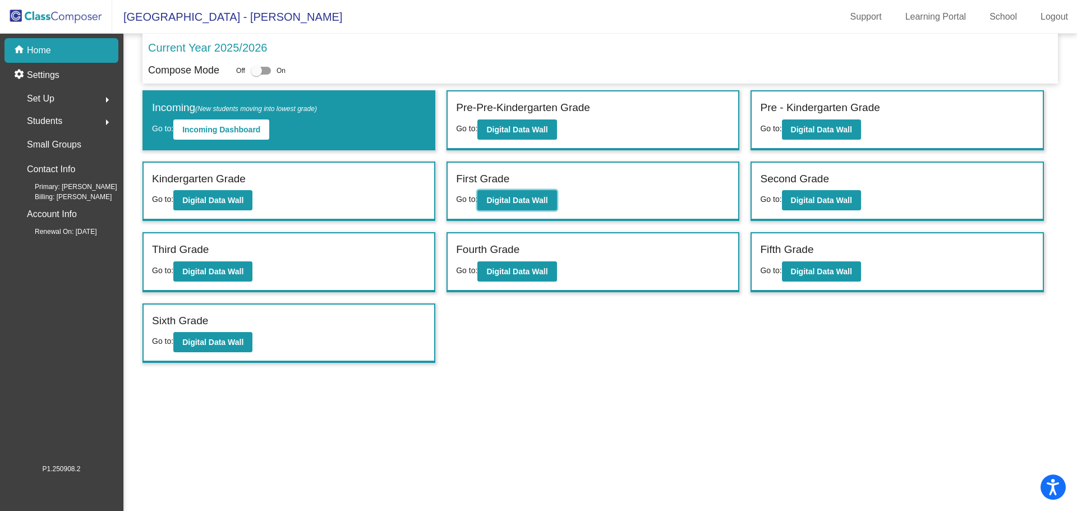
click at [509, 197] on b "Digital Data Wall" at bounding box center [516, 200] width 61 height 9
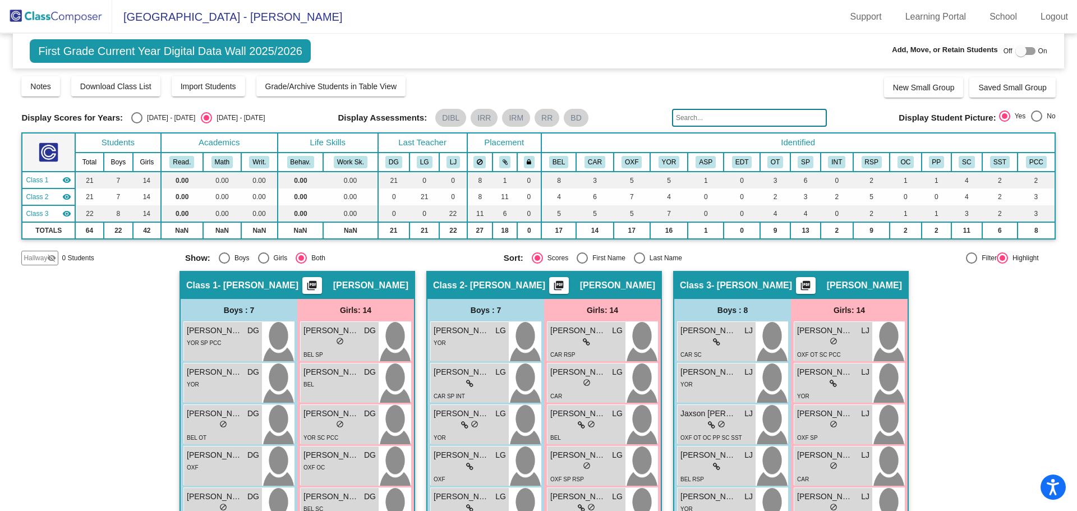
click at [463, 347] on div "YOR" at bounding box center [469, 342] width 72 height 12
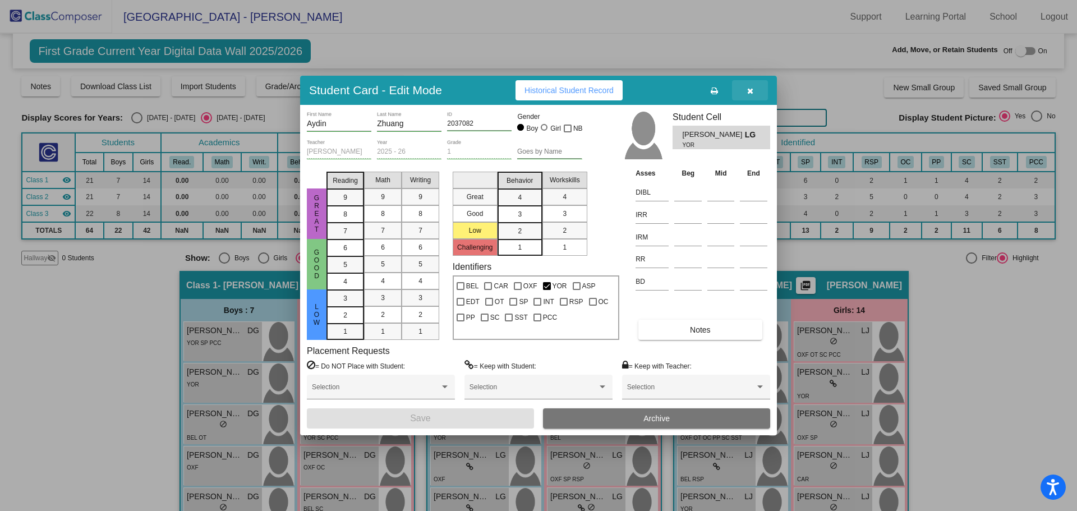
click at [748, 89] on icon "button" at bounding box center [750, 91] width 6 height 8
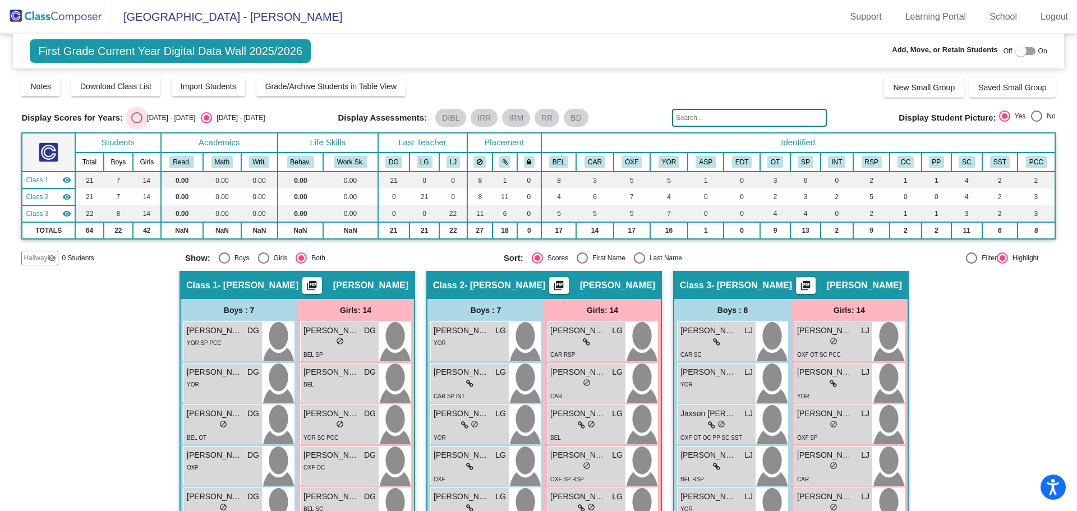
click at [135, 115] on div "Select an option" at bounding box center [136, 117] width 11 height 11
click at [136, 123] on input "[DATE] - [DATE]" at bounding box center [136, 123] width 1 height 1
radio input "true"
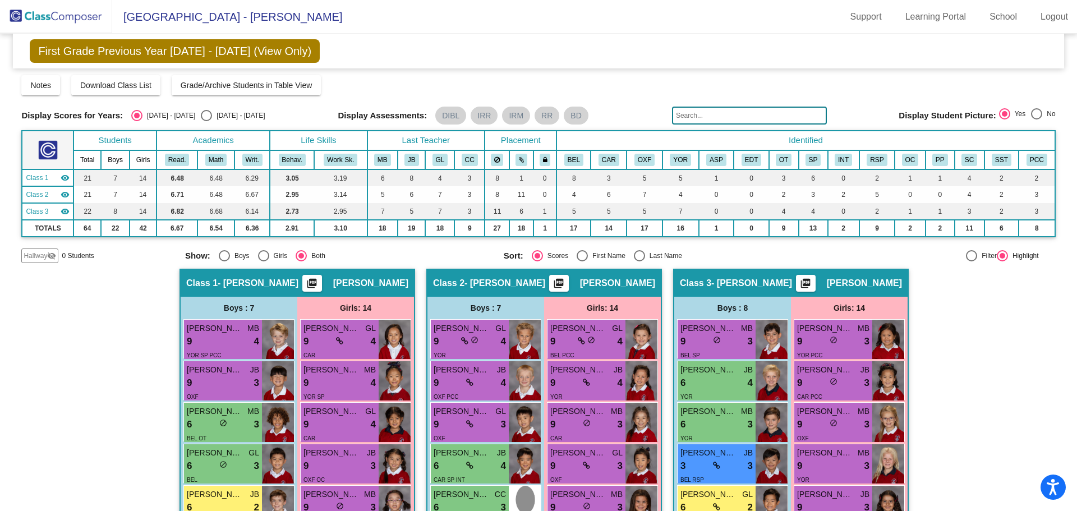
click at [591, 350] on div "BEL PCC" at bounding box center [586, 355] width 72 height 12
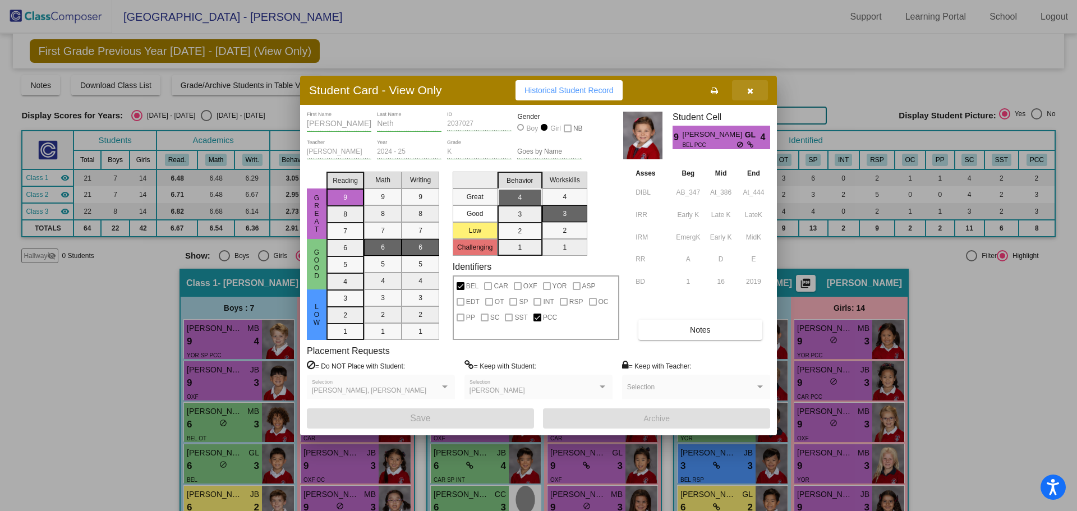
click at [747, 87] on icon "button" at bounding box center [750, 91] width 6 height 8
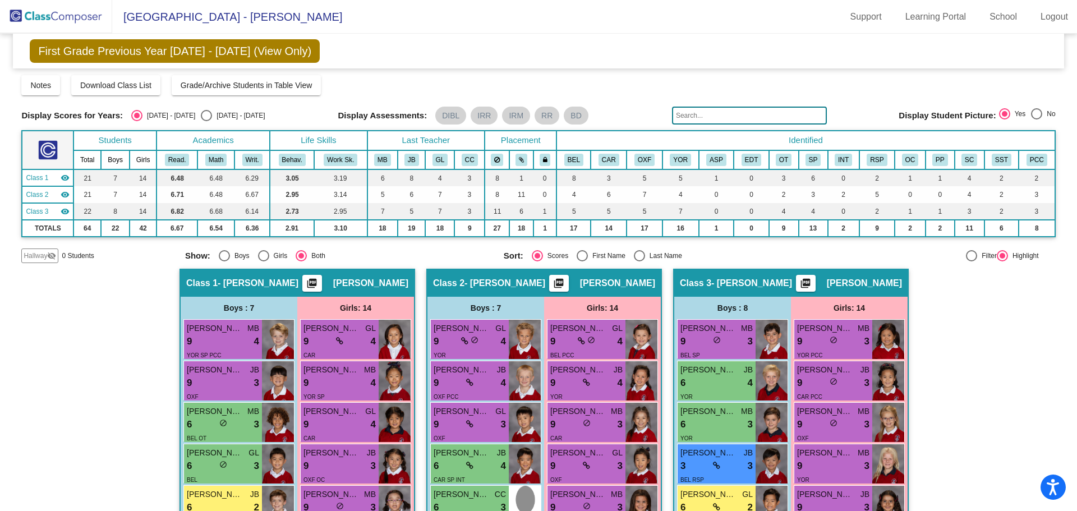
click at [206, 116] on div "Select an option" at bounding box center [206, 116] width 0 height 0
click at [206, 121] on input "[DATE] - [DATE]" at bounding box center [206, 121] width 1 height 1
radio input "true"
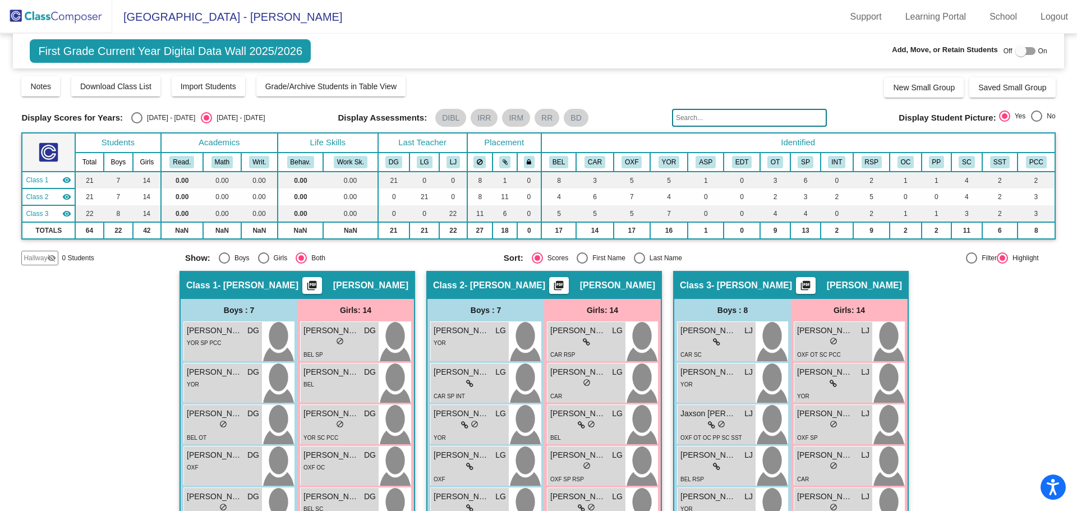
click at [914, 20] on link "Learning Portal" at bounding box center [935, 17] width 79 height 18
click at [199, 90] on span "Import Students" at bounding box center [209, 86] width 56 height 9
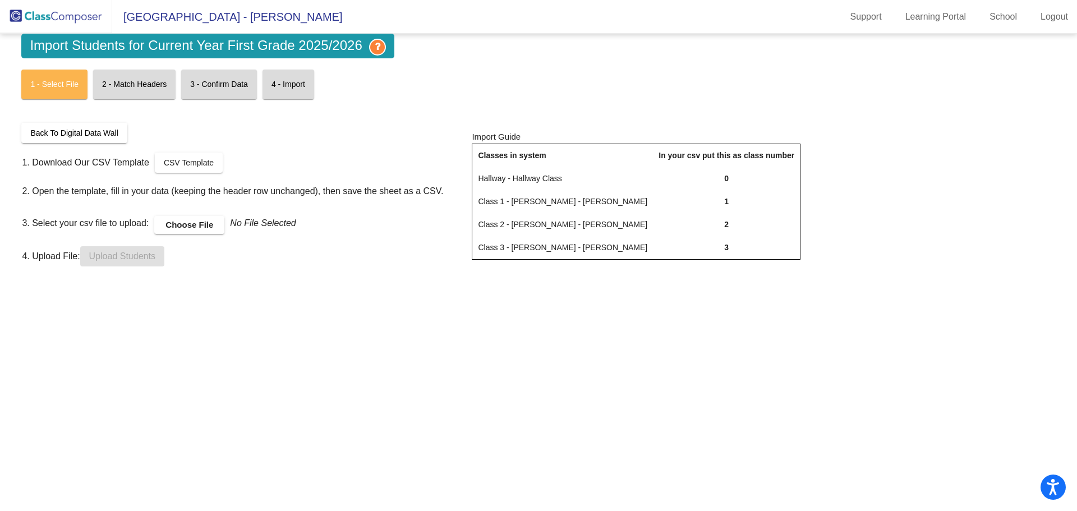
click at [184, 228] on label "Choose File" at bounding box center [189, 225] width 70 height 18
click at [0, 0] on input "Choose File" at bounding box center [0, 0] width 0 height 0
click at [187, 220] on label "Choose File" at bounding box center [189, 225] width 70 height 18
click at [0, 0] on input "Choose File" at bounding box center [0, 0] width 0 height 0
click at [183, 229] on label "Choose File" at bounding box center [189, 225] width 70 height 18
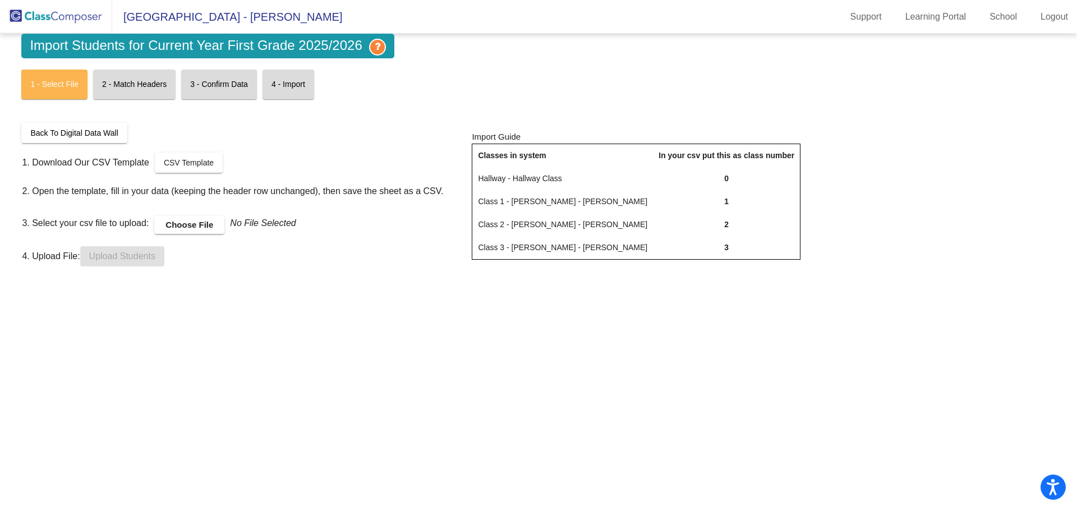
click at [0, 0] on input "Choose File" at bounding box center [0, 0] width 0 height 0
click at [192, 226] on label "Choose File" at bounding box center [189, 225] width 70 height 18
click at [0, 0] on input "Choose File" at bounding box center [0, 0] width 0 height 0
